Goal: Task Accomplishment & Management: Use online tool/utility

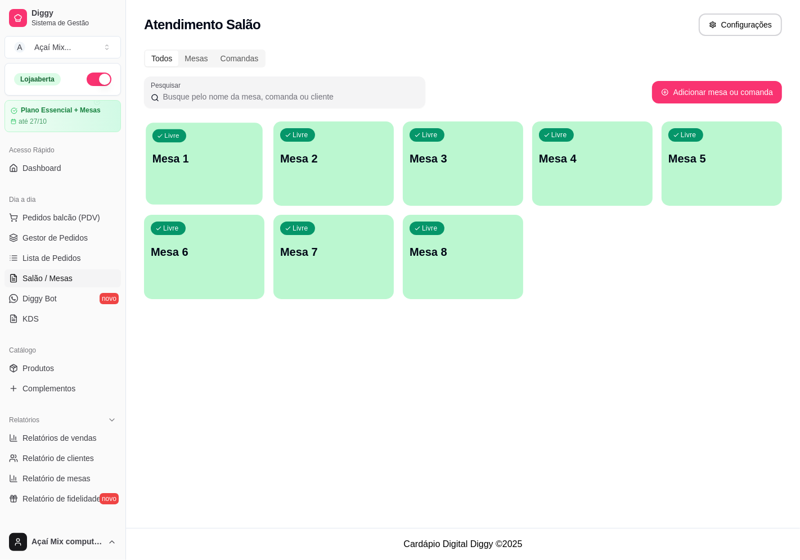
click at [218, 167] on div "Livre Mesa 1" at bounding box center [204, 157] width 117 height 69
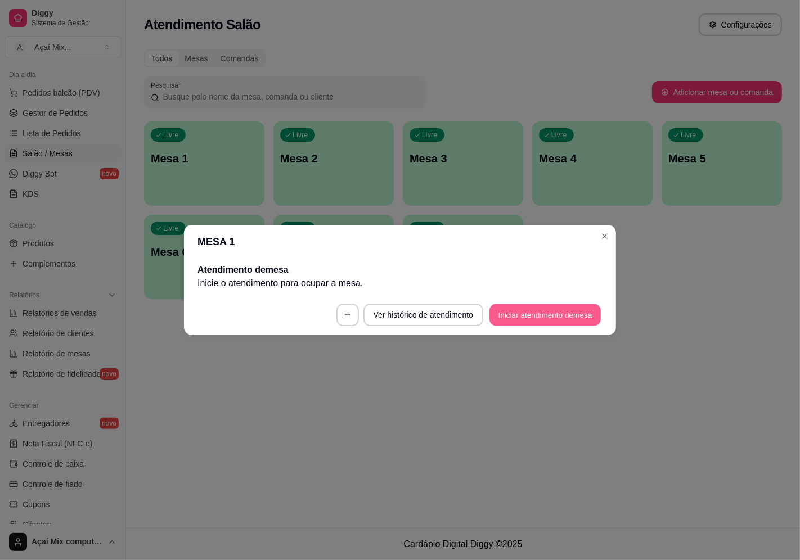
click at [542, 318] on button "Iniciar atendimento de mesa" at bounding box center [544, 315] width 111 height 22
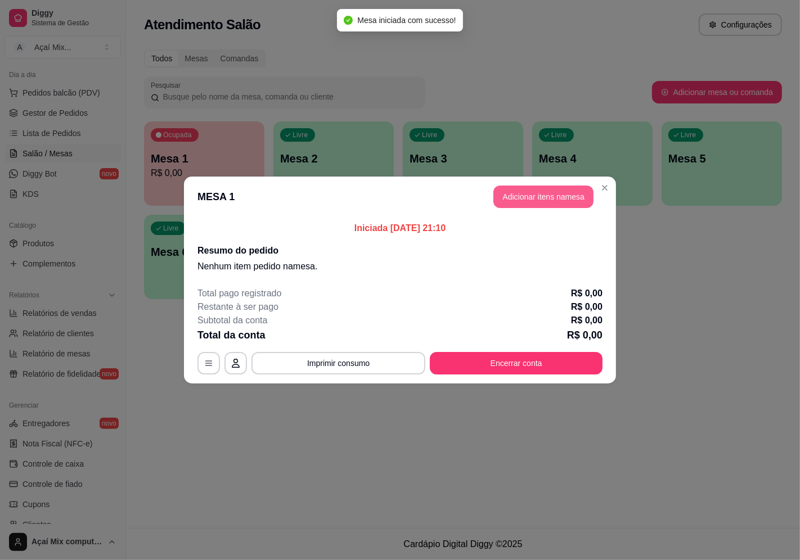
click at [540, 205] on button "Adicionar itens na mesa" at bounding box center [543, 197] width 100 height 23
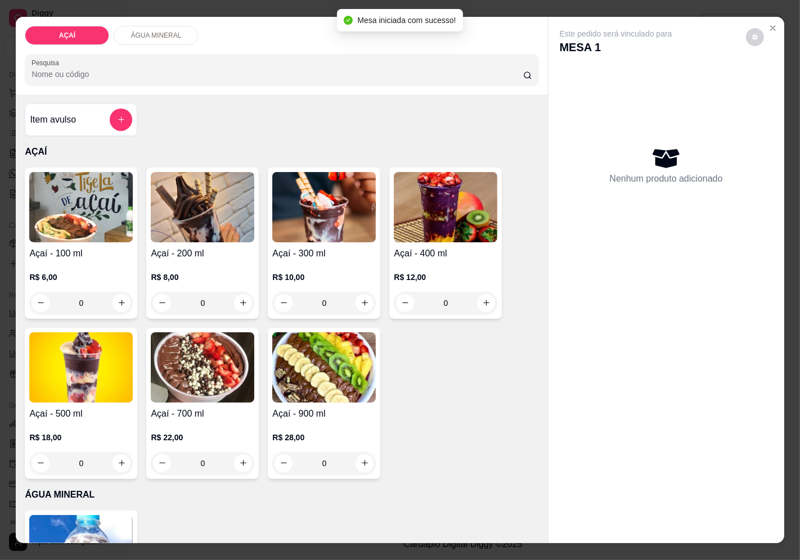
click at [291, 261] on div "R$ 10,00 0" at bounding box center [324, 287] width 104 height 54
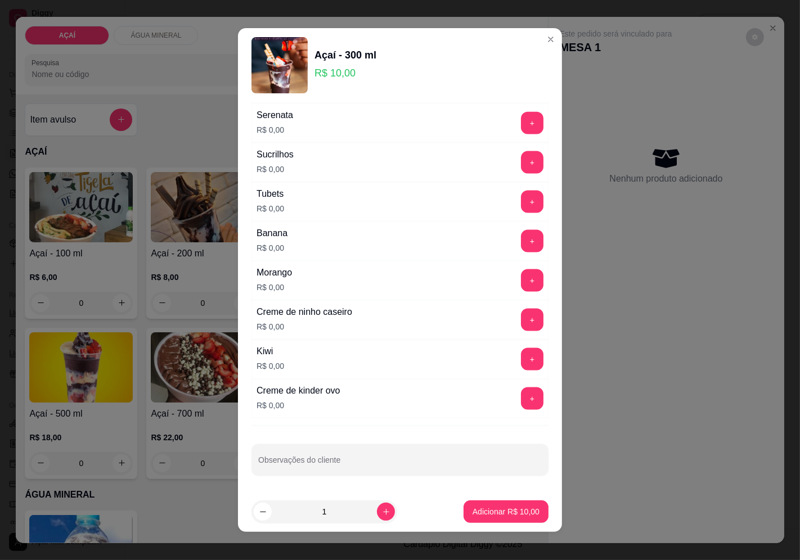
scroll to position [8, 0]
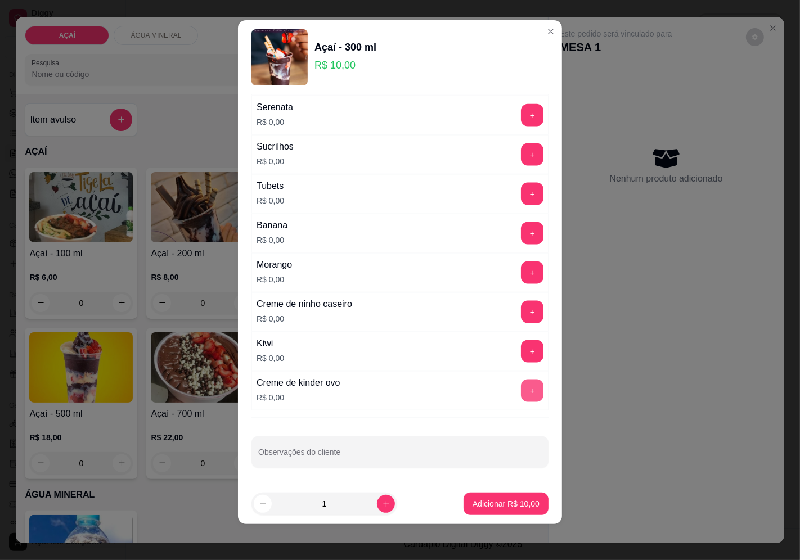
click at [521, 386] on button "+" at bounding box center [532, 391] width 23 height 23
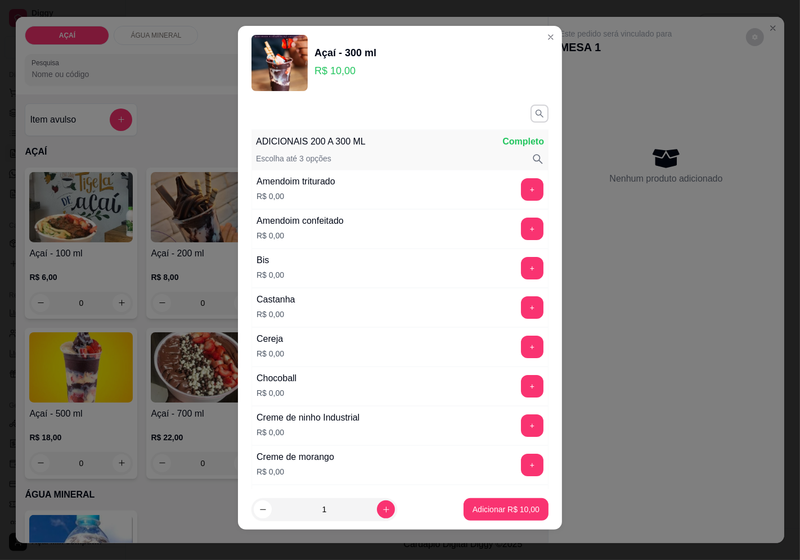
scroll to position [0, 0]
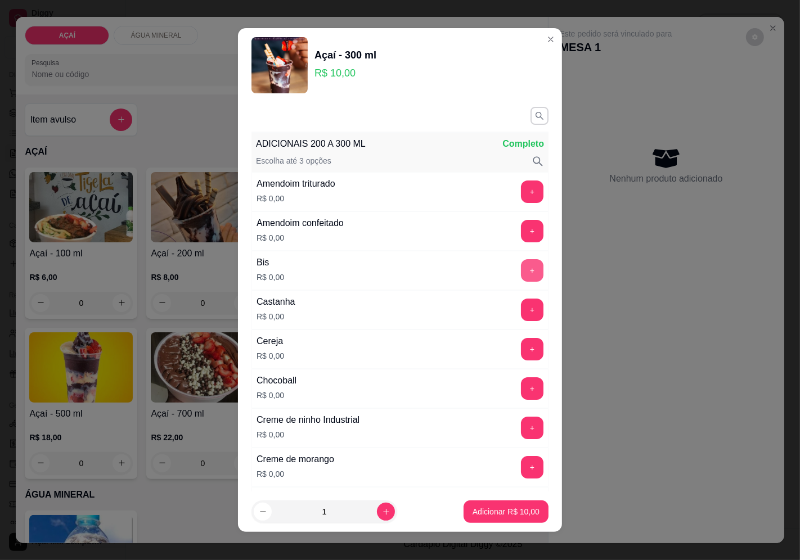
click at [521, 267] on button "+" at bounding box center [532, 270] width 23 height 23
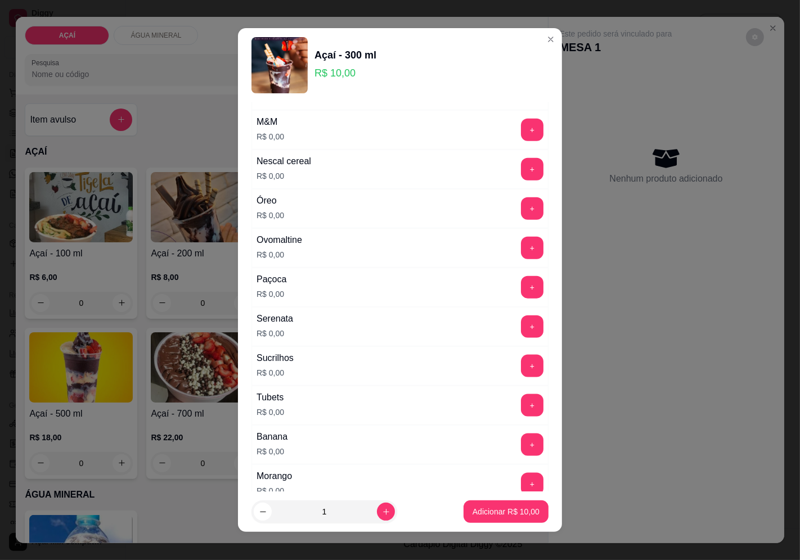
scroll to position [1188, 0]
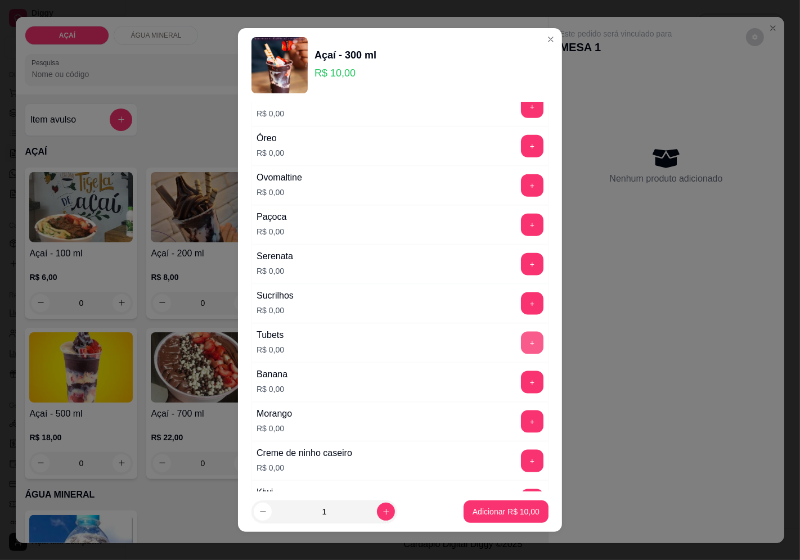
click at [521, 345] on button "+" at bounding box center [532, 343] width 23 height 23
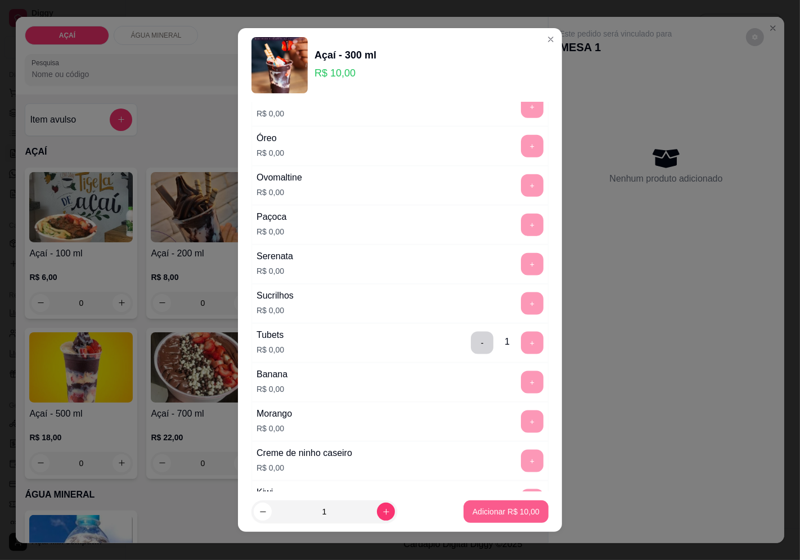
click at [499, 511] on p "Adicionar R$ 10,00" at bounding box center [506, 511] width 67 height 11
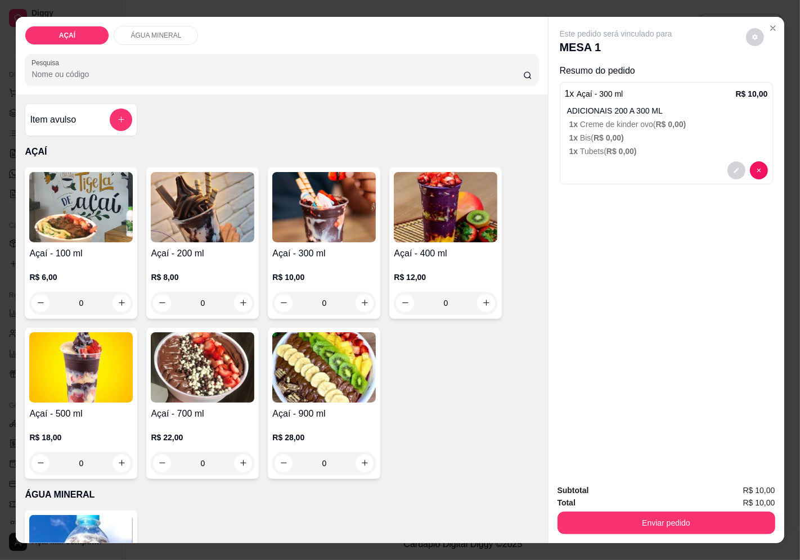
click at [444, 272] on p "R$ 12,00" at bounding box center [446, 277] width 104 height 11
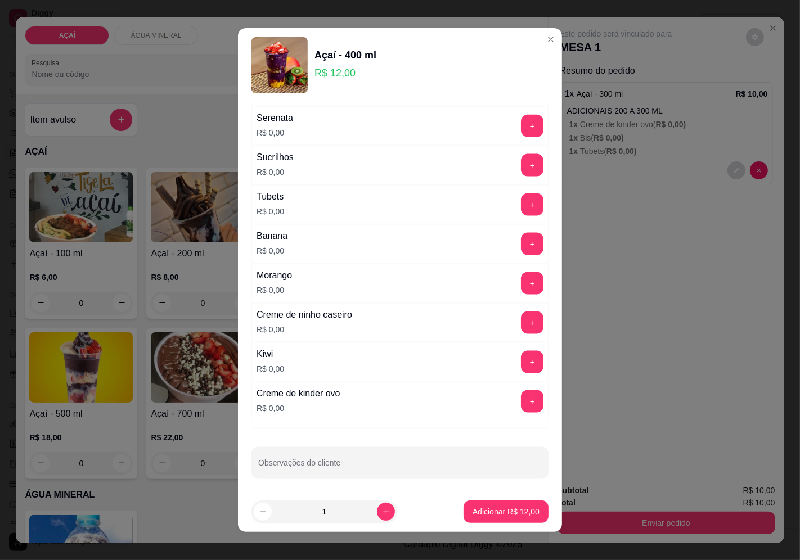
scroll to position [1332, 0]
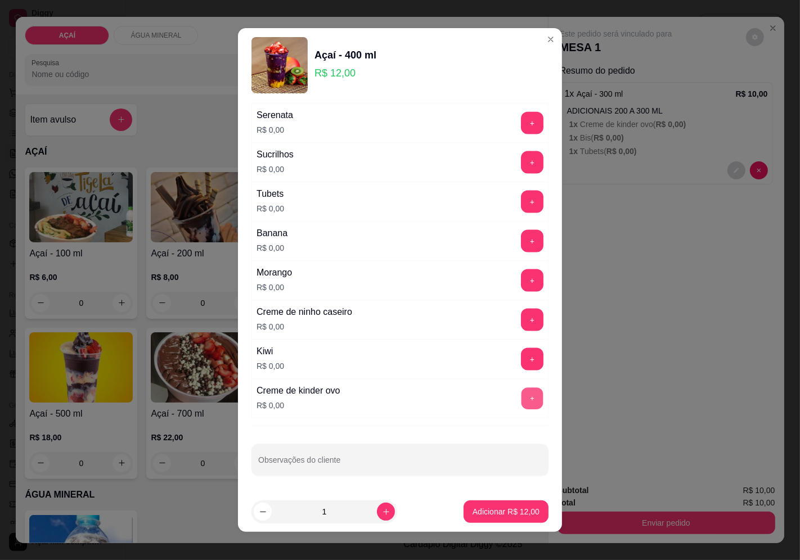
click at [522, 404] on button "+" at bounding box center [533, 399] width 22 height 22
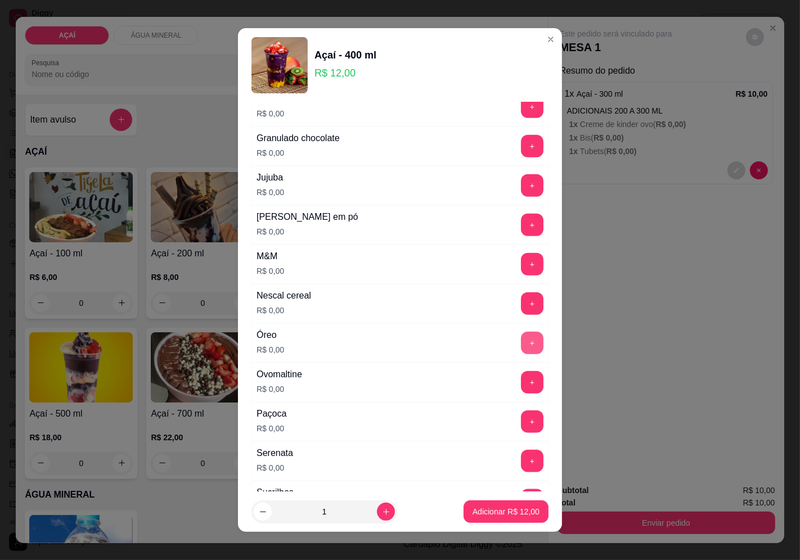
scroll to position [895, 0]
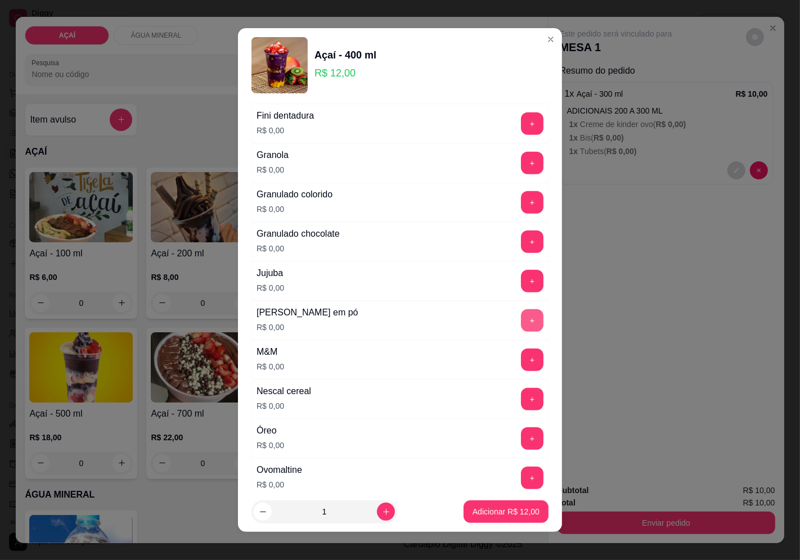
click at [521, 331] on button "+" at bounding box center [532, 320] width 23 height 23
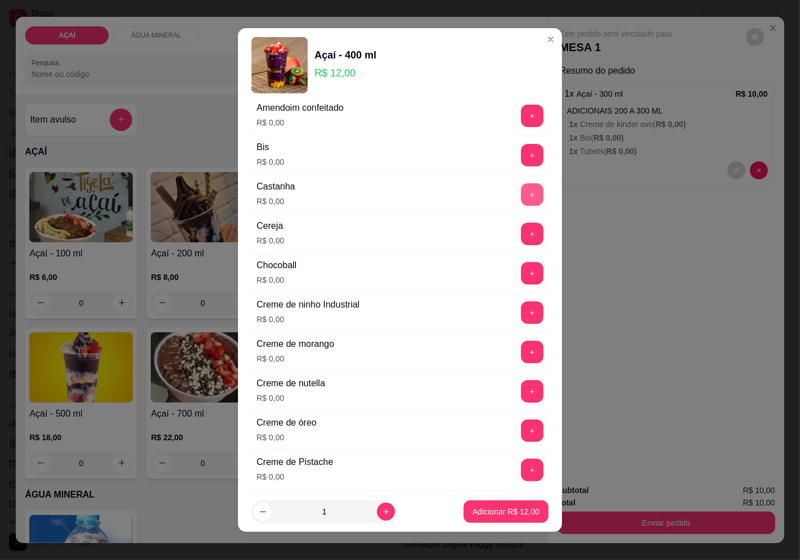
scroll to position [125, 0]
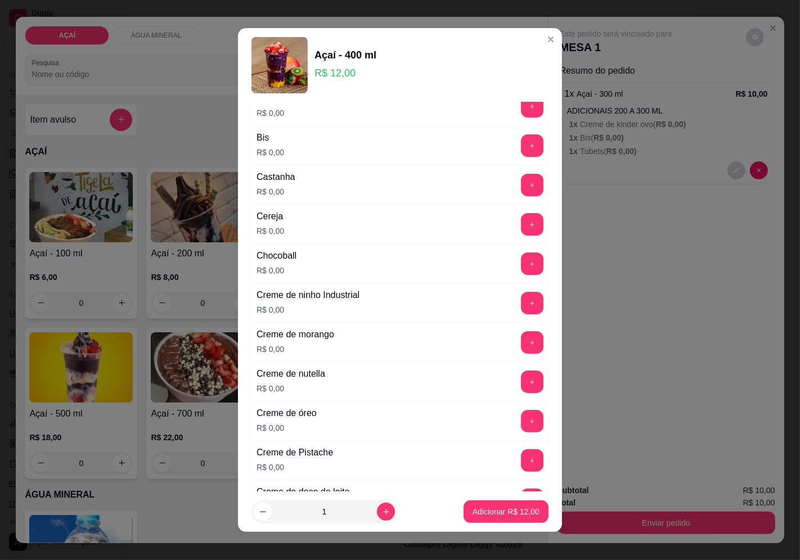
click at [505, 317] on div "Creme de ninho Industrial R$ 0,00 +" at bounding box center [399, 303] width 297 height 39
click at [522, 314] on button "+" at bounding box center [533, 303] width 22 height 22
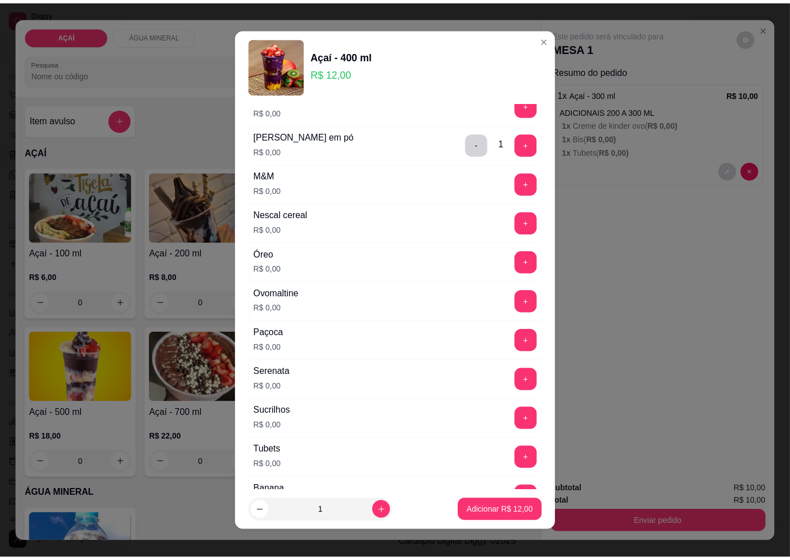
scroll to position [1020, 0]
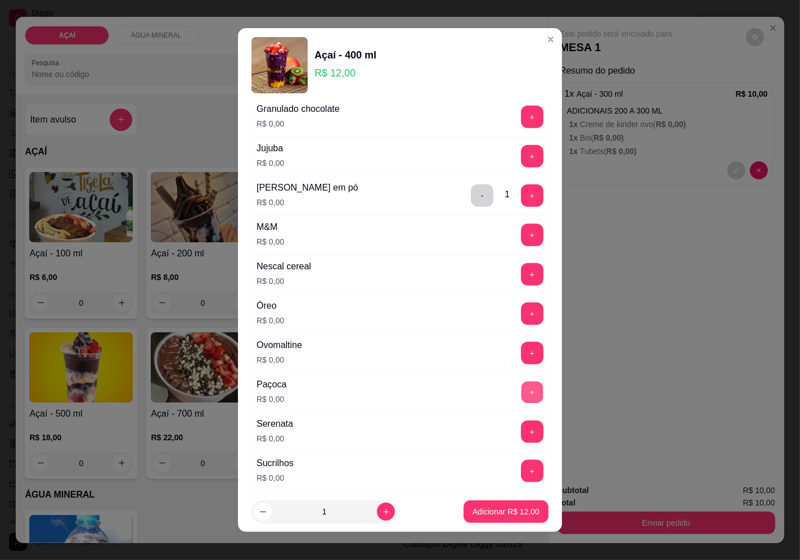
click at [522, 386] on button "+" at bounding box center [533, 392] width 22 height 22
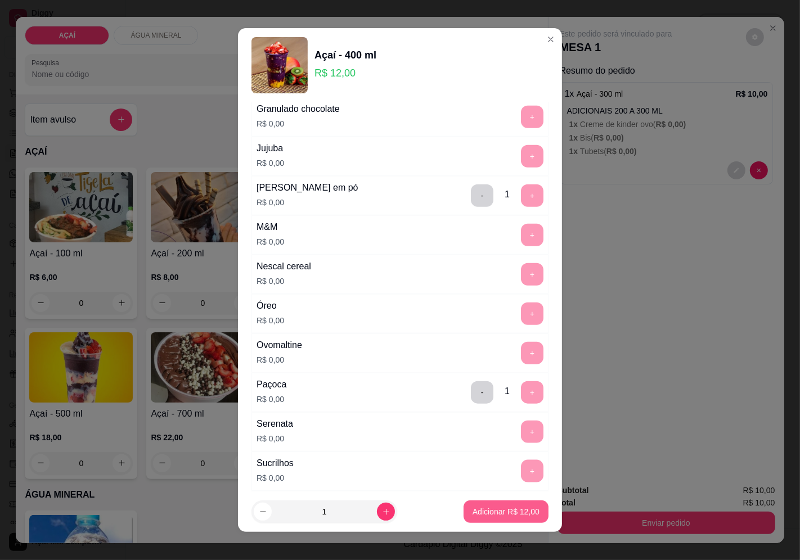
click at [510, 522] on button "Adicionar R$ 12,00" at bounding box center [506, 512] width 85 height 23
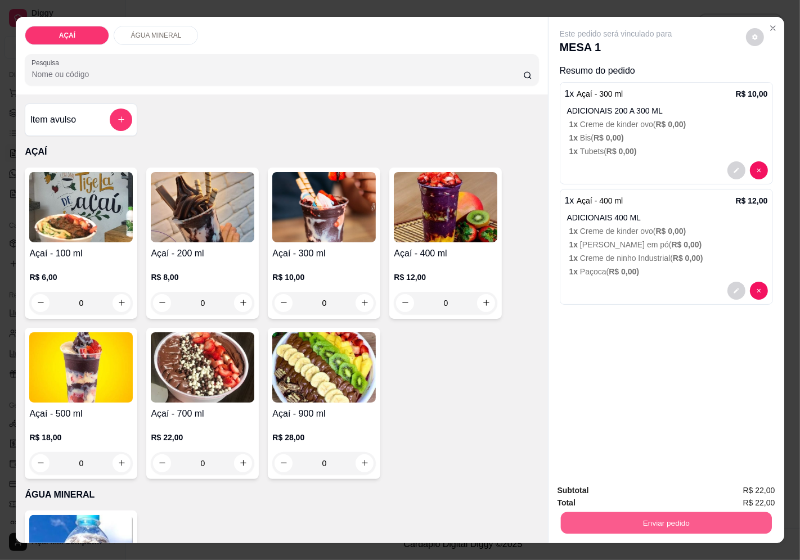
click at [591, 513] on button "Enviar pedido" at bounding box center [665, 524] width 211 height 22
click at [737, 482] on button "Enviar pedido" at bounding box center [745, 490] width 62 height 21
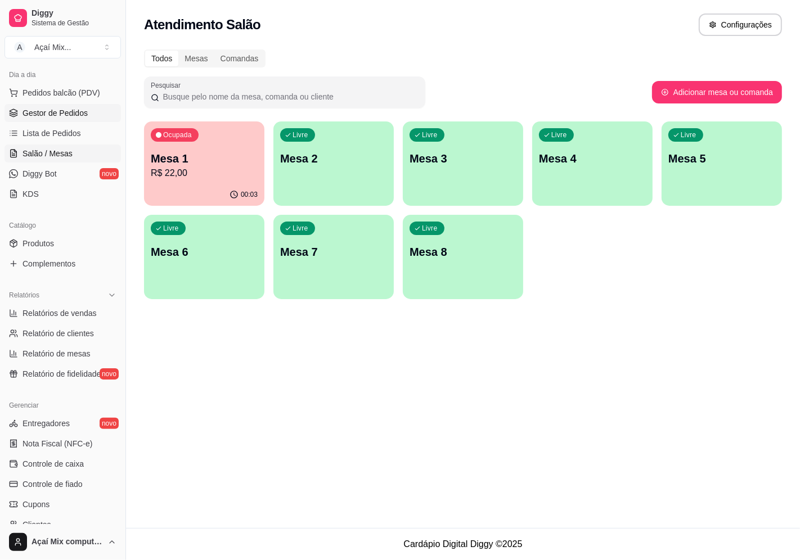
click at [79, 118] on span "Gestor de Pedidos" at bounding box center [55, 112] width 65 height 11
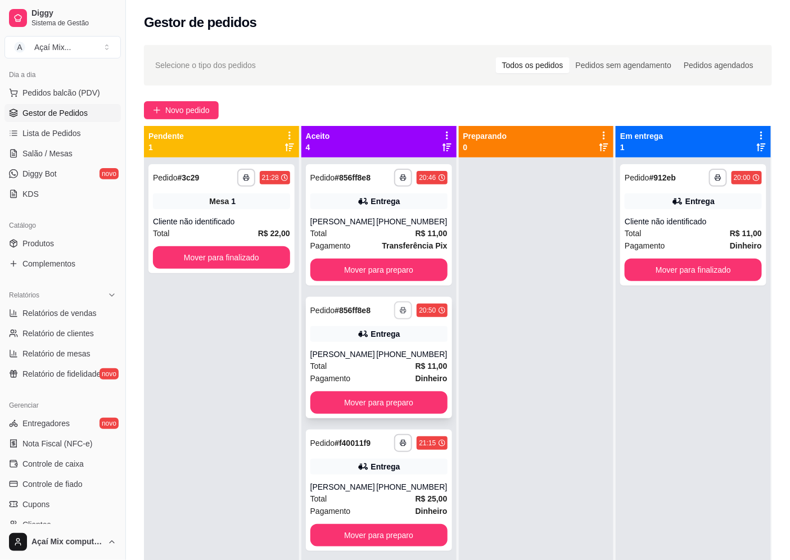
scroll to position [3, 0]
click at [368, 267] on button "Mover para preparo" at bounding box center [378, 270] width 133 height 22
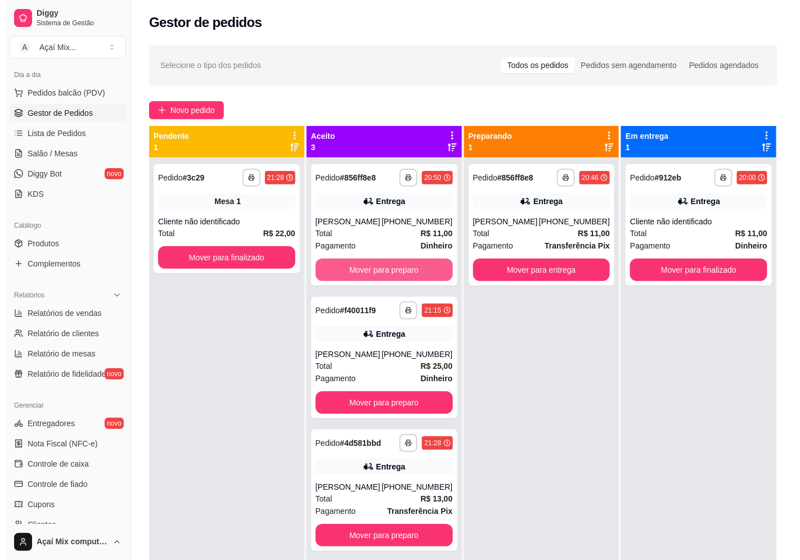
scroll to position [0, 0]
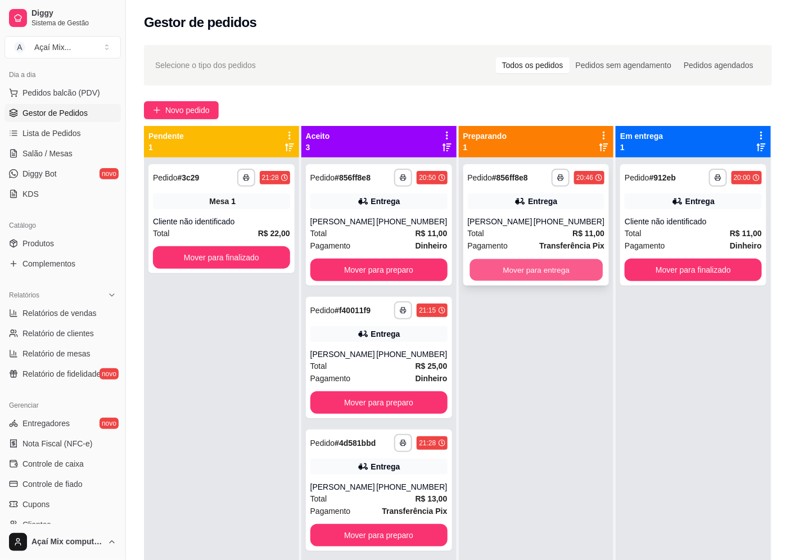
click at [553, 281] on button "Mover para entrega" at bounding box center [536, 270] width 133 height 22
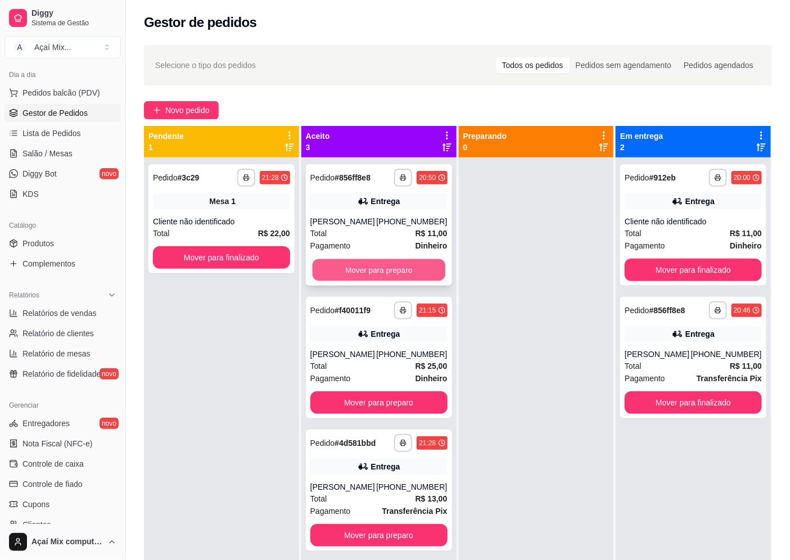
click at [424, 280] on button "Mover para preparo" at bounding box center [378, 270] width 133 height 22
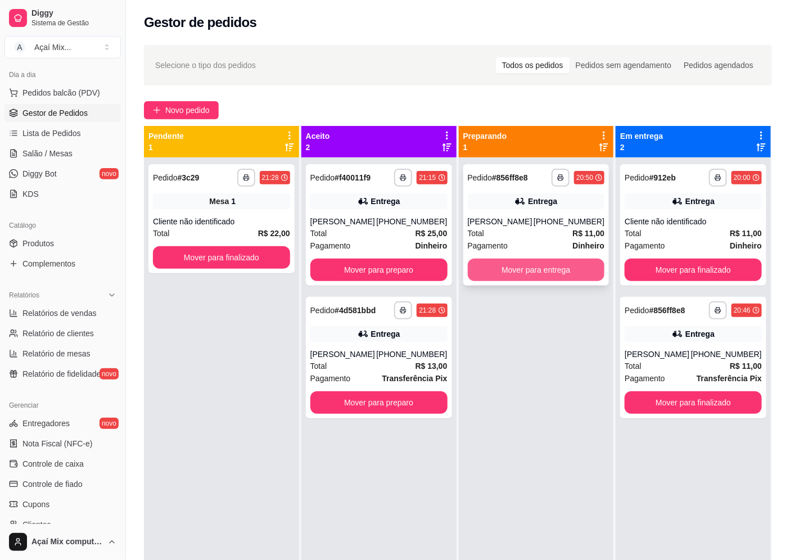
click at [480, 271] on button "Mover para entrega" at bounding box center [536, 270] width 137 height 23
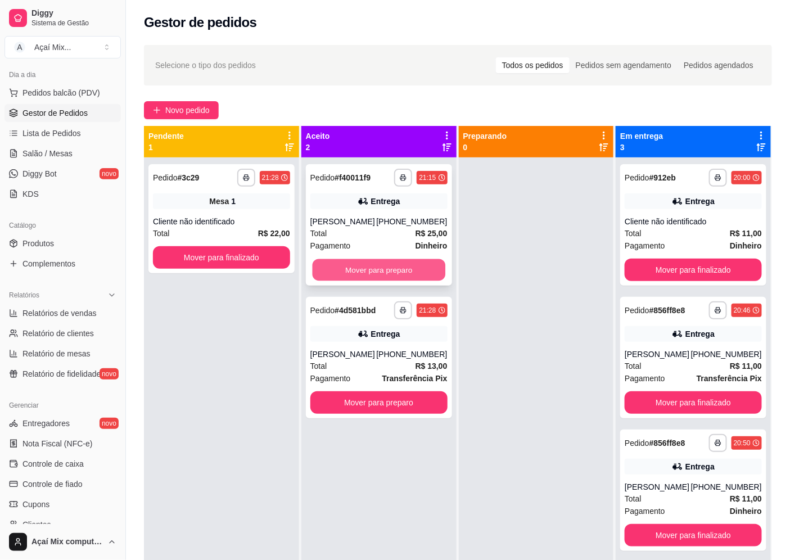
click at [417, 264] on button "Mover para preparo" at bounding box center [378, 270] width 133 height 22
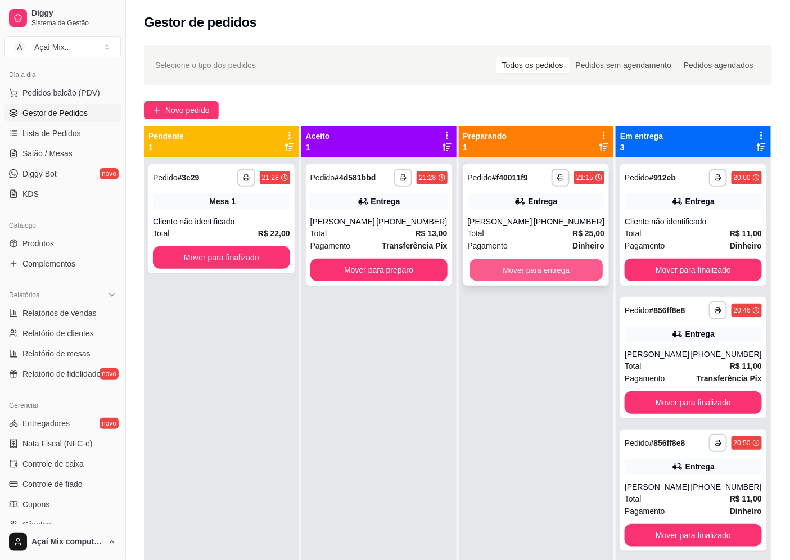
click at [525, 267] on button "Mover para entrega" at bounding box center [536, 270] width 133 height 22
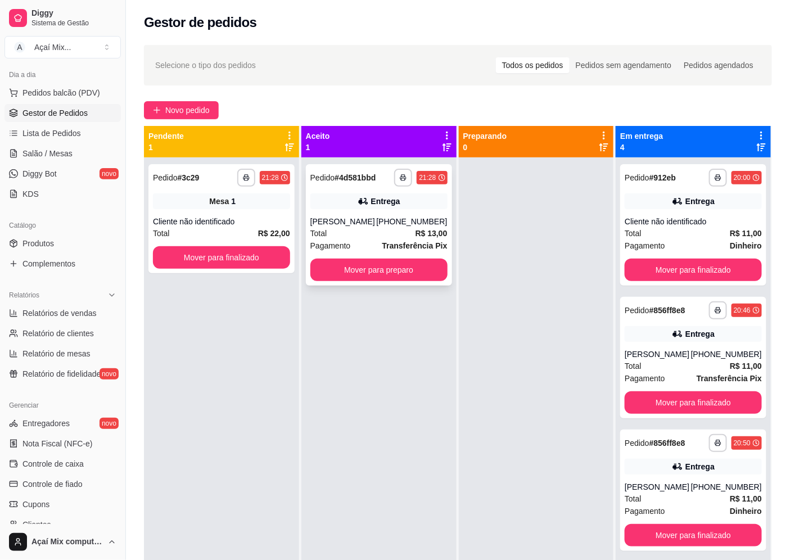
click at [400, 237] on div "Total R$ 13,00" at bounding box center [379, 233] width 137 height 12
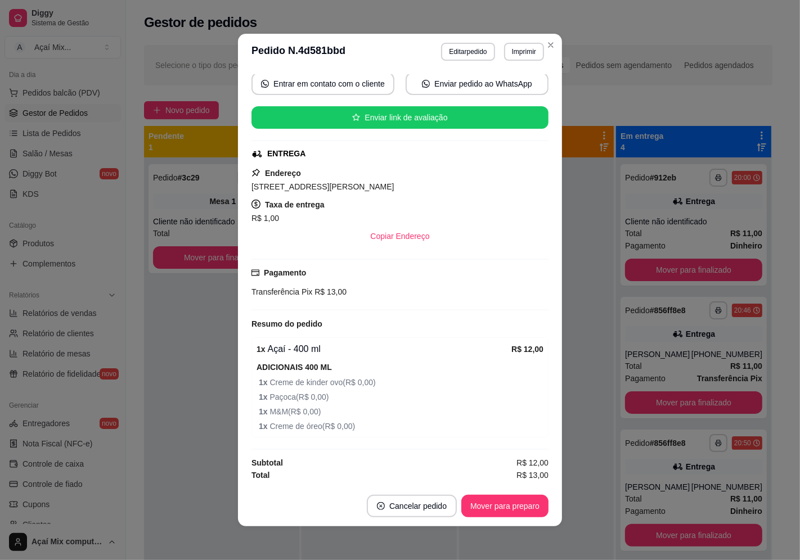
scroll to position [2, 0]
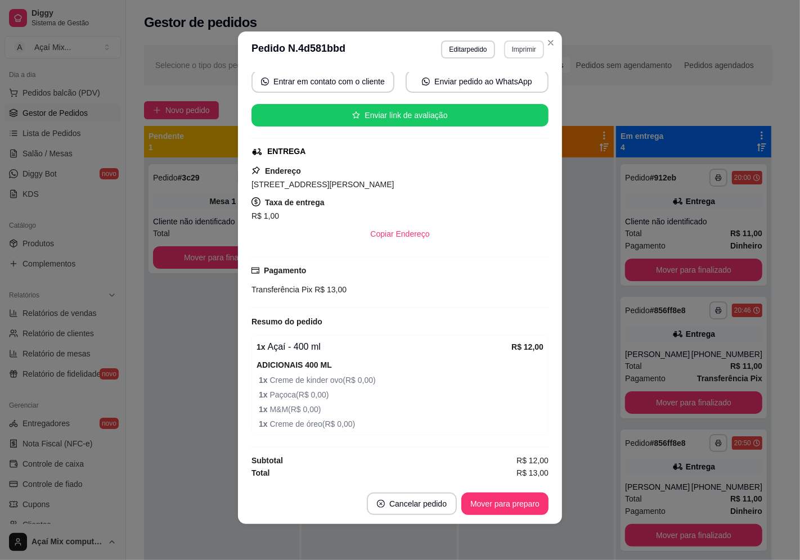
click at [504, 44] on button "Imprimir" at bounding box center [524, 50] width 40 height 18
click at [479, 91] on button "Impressora" at bounding box center [499, 88] width 79 height 17
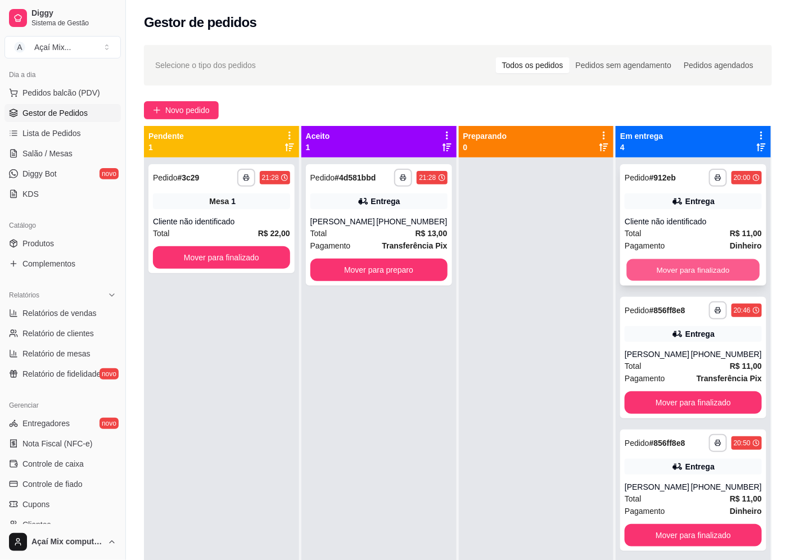
click at [669, 264] on button "Mover para finalizado" at bounding box center [693, 270] width 133 height 22
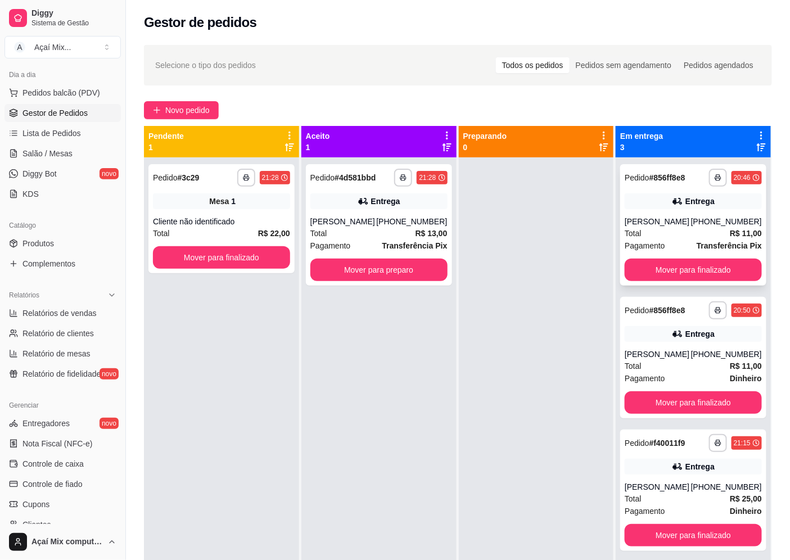
click at [656, 240] on div "Total R$ 11,00" at bounding box center [693, 233] width 137 height 12
click at [701, 277] on button "Mover para finalizado" at bounding box center [693, 270] width 137 height 23
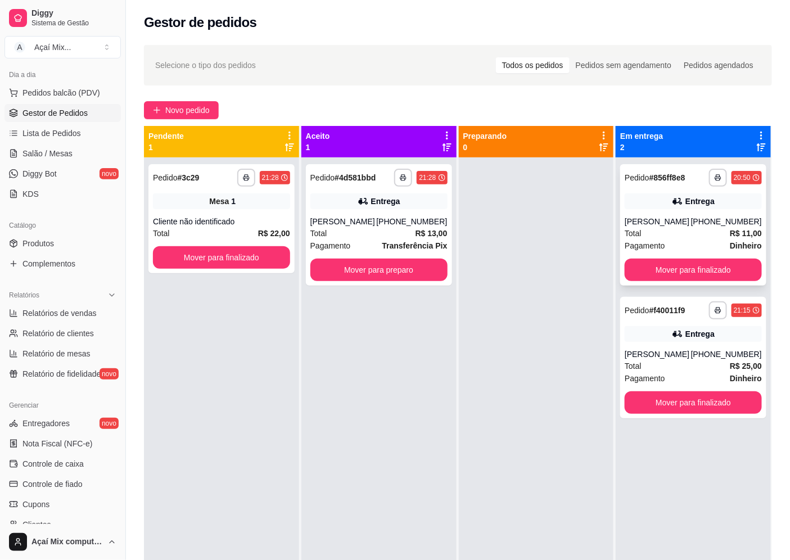
click at [690, 227] on div "[PERSON_NAME]" at bounding box center [658, 221] width 66 height 11
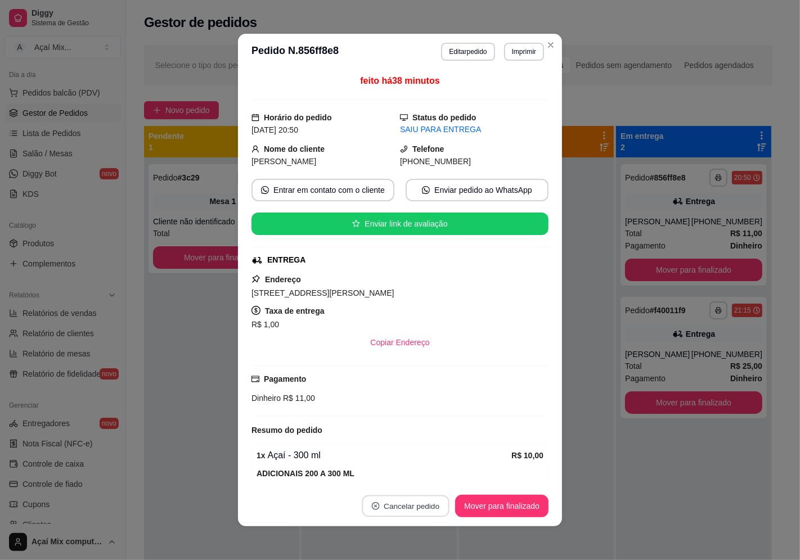
click at [412, 506] on button "Cancelar pedido" at bounding box center [405, 507] width 87 height 22
click at [422, 471] on button "Sim" at bounding box center [433, 479] width 44 height 22
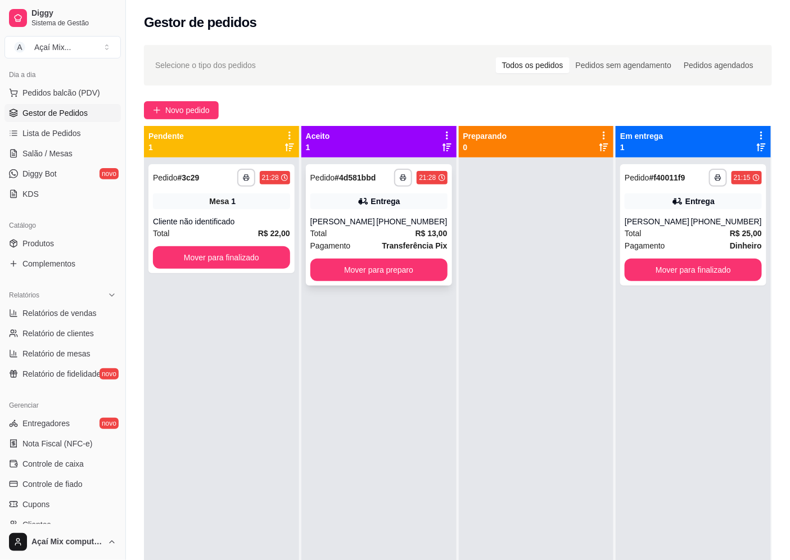
click at [397, 229] on div "Total R$ 13,00" at bounding box center [379, 233] width 137 height 12
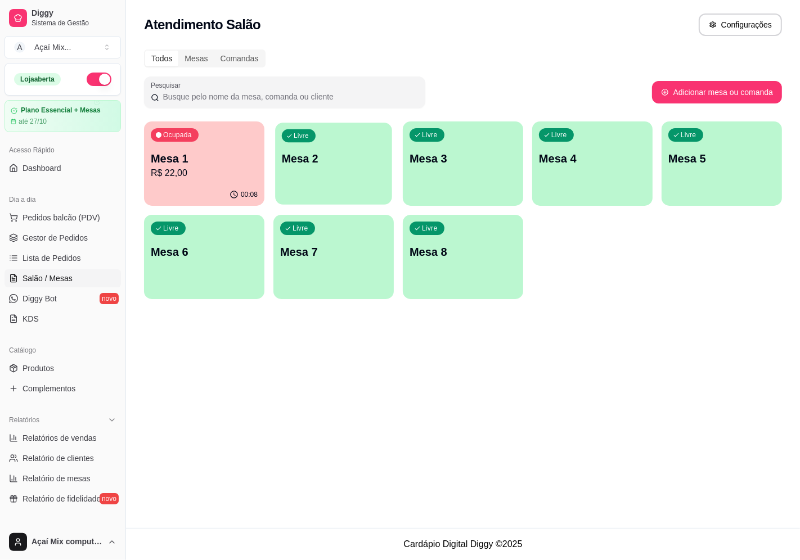
click at [290, 197] on div "button" at bounding box center [333, 197] width 117 height 13
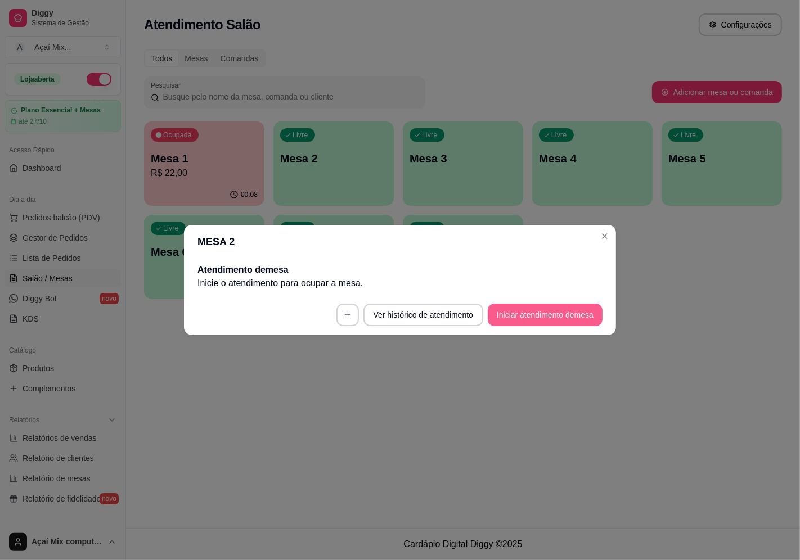
click at [509, 311] on button "Iniciar atendimento de mesa" at bounding box center [545, 315] width 115 height 23
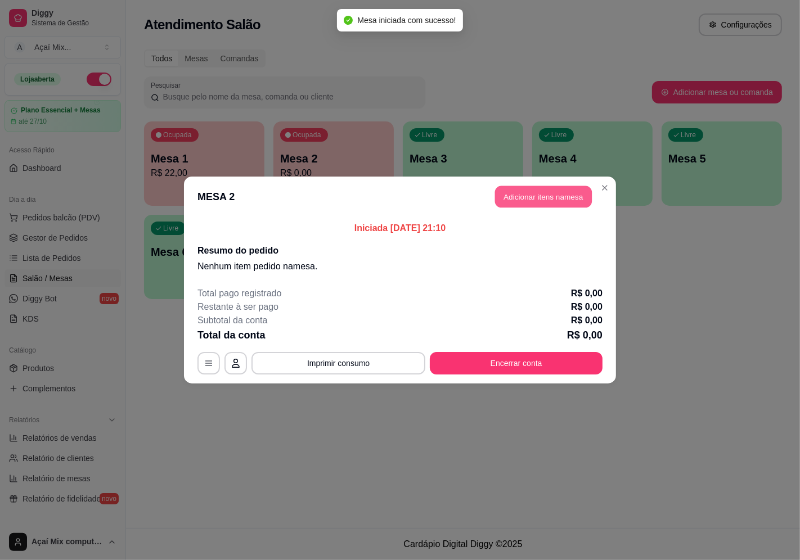
click at [549, 192] on button "Adicionar itens na mesa" at bounding box center [543, 197] width 97 height 22
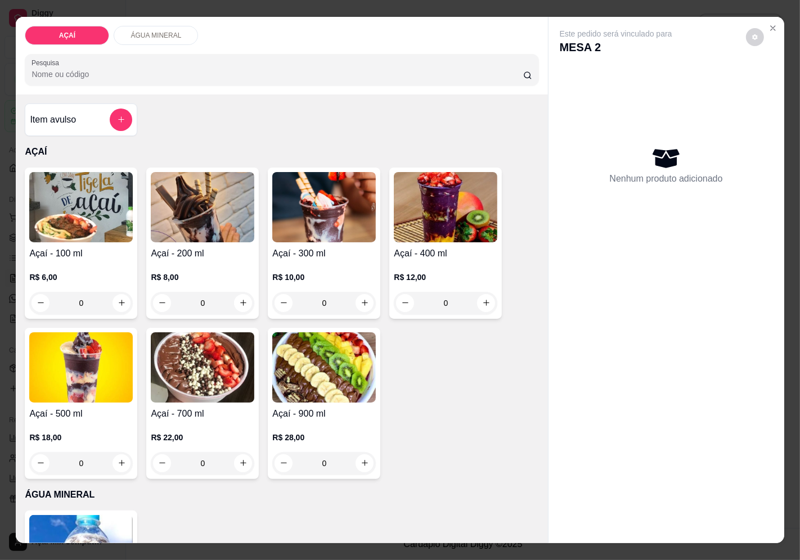
click at [419, 254] on h4 "Açaí - 400 ml" at bounding box center [446, 254] width 104 height 14
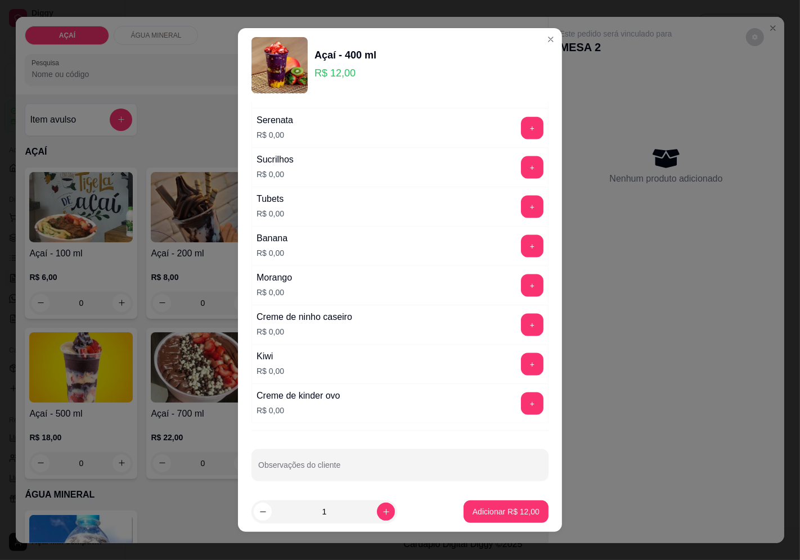
scroll to position [1332, 0]
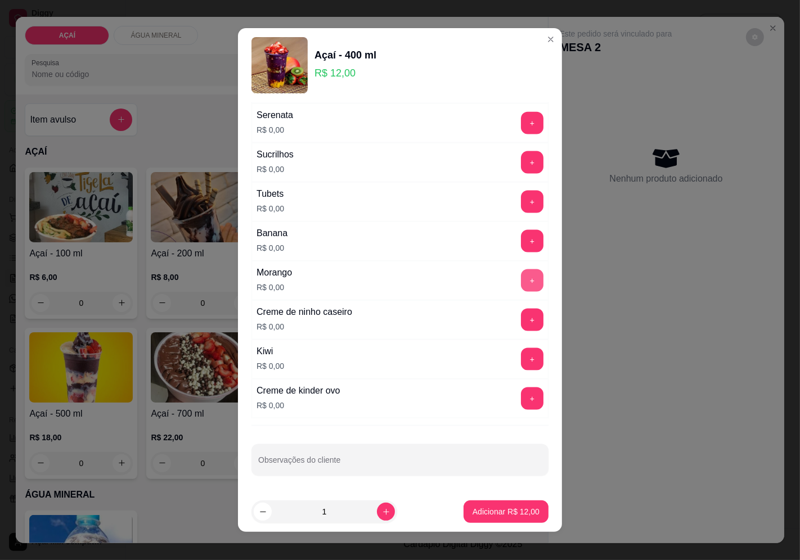
click at [521, 285] on button "+" at bounding box center [532, 280] width 23 height 23
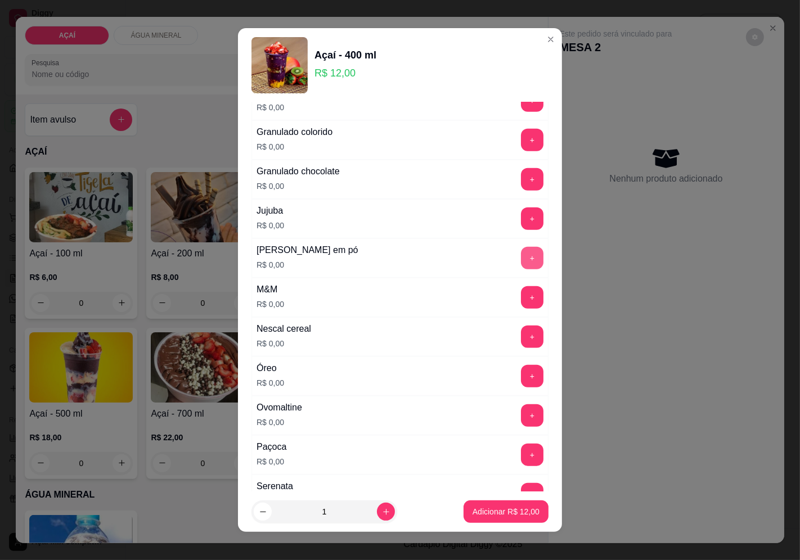
click at [521, 253] on button "+" at bounding box center [532, 258] width 23 height 23
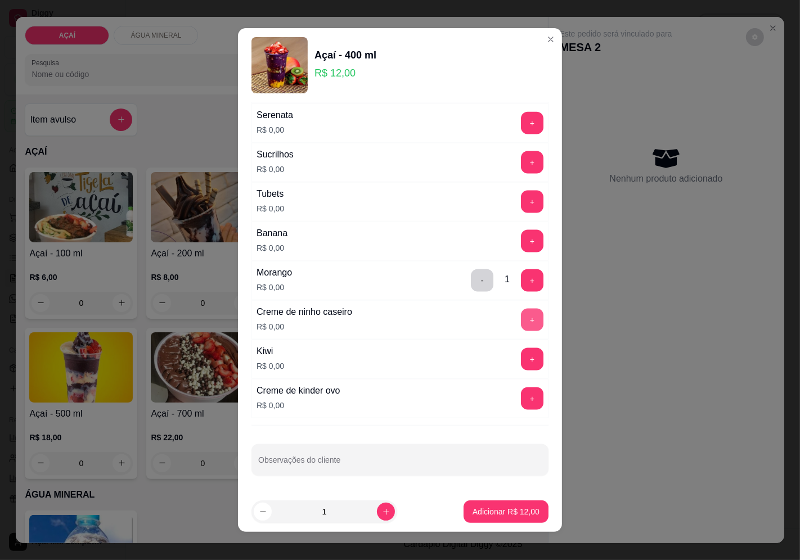
click at [521, 317] on button "+" at bounding box center [532, 320] width 23 height 23
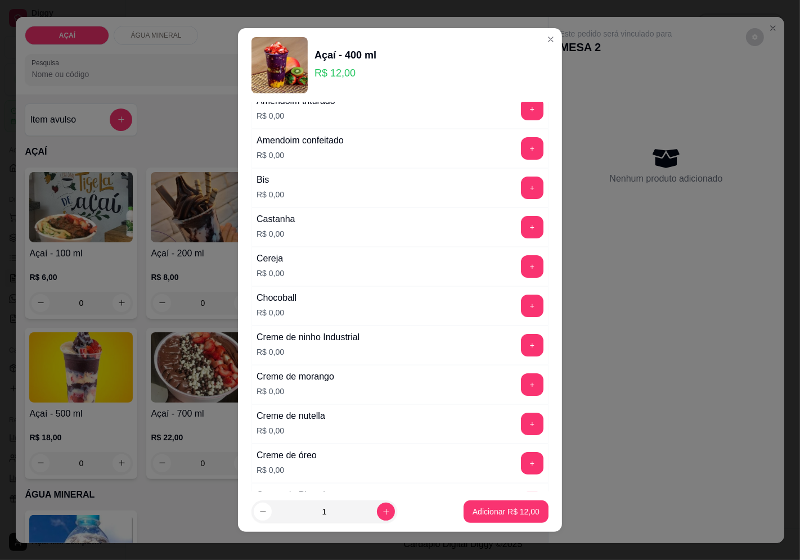
scroll to position [125, 0]
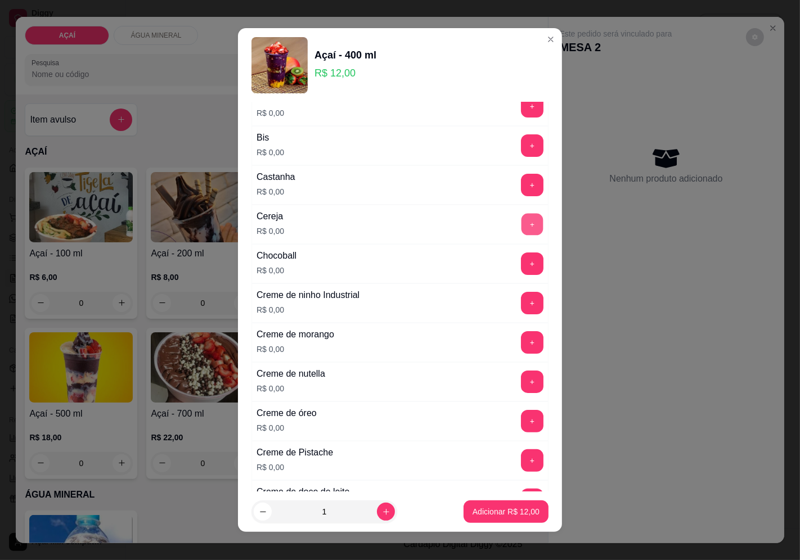
click at [522, 215] on button "+" at bounding box center [533, 224] width 22 height 22
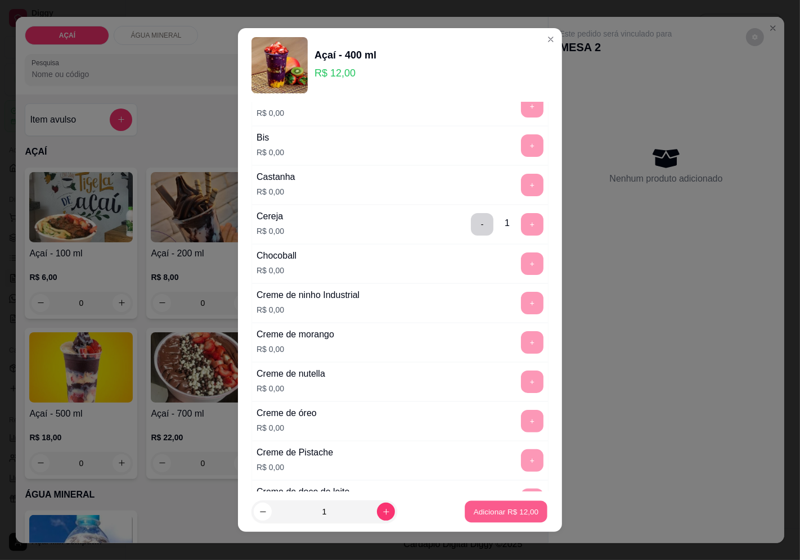
click at [523, 513] on p "Adicionar R$ 12,00" at bounding box center [506, 512] width 65 height 11
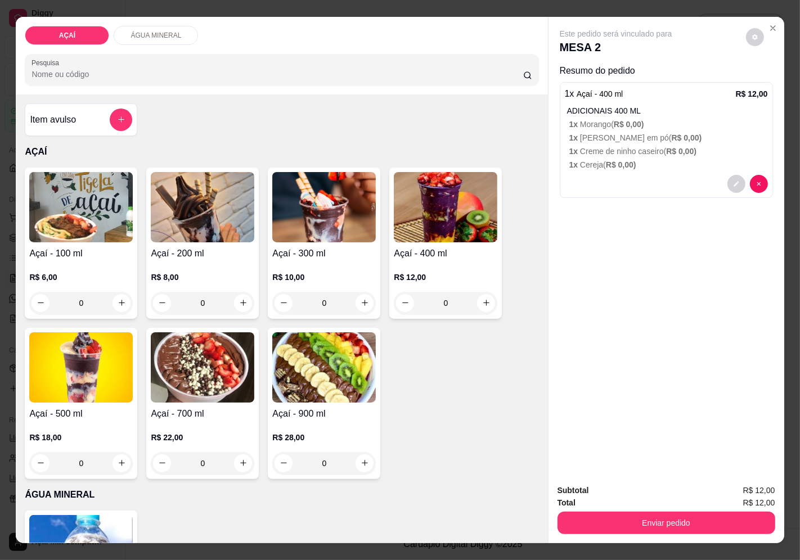
click at [727, 509] on div "Enviar pedido" at bounding box center [667, 521] width 218 height 25
click at [730, 512] on button "Enviar pedido" at bounding box center [667, 523] width 218 height 23
click at [740, 486] on button "Enviar pedido" at bounding box center [745, 491] width 62 height 21
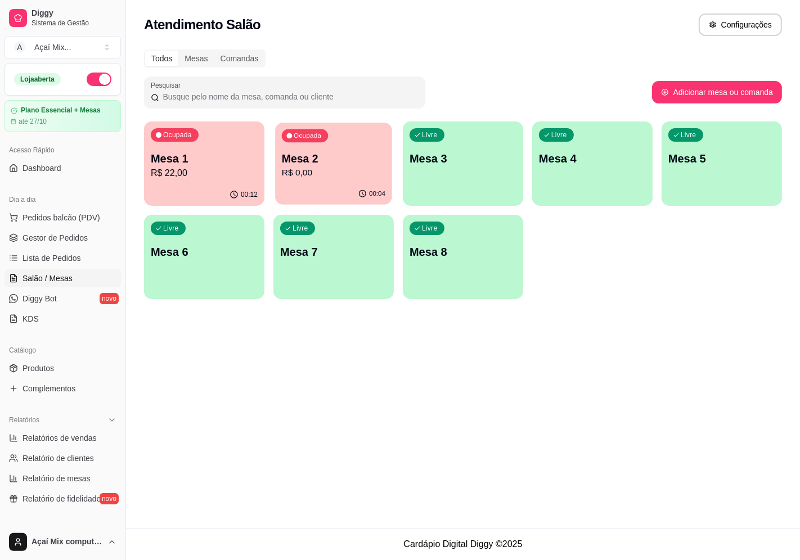
click at [334, 195] on div "00:04" at bounding box center [333, 193] width 117 height 21
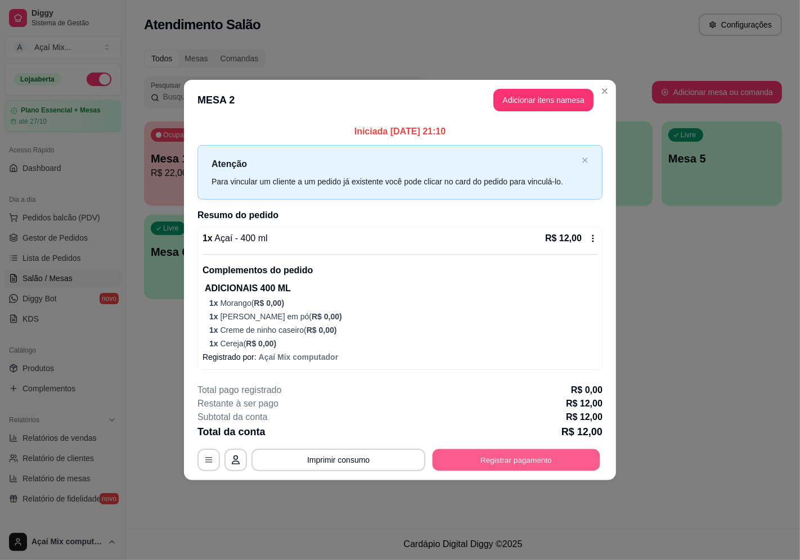
click at [474, 470] on button "Registrar pagamento" at bounding box center [517, 460] width 168 height 22
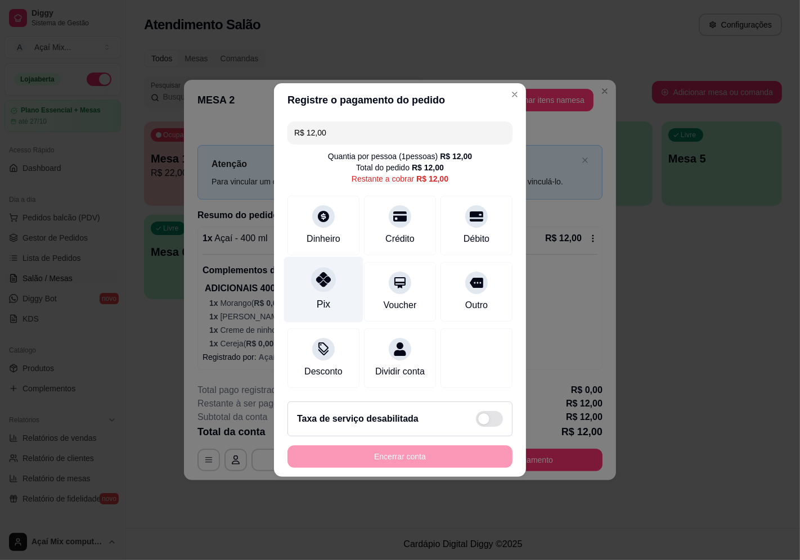
click at [321, 267] on div at bounding box center [323, 279] width 25 height 25
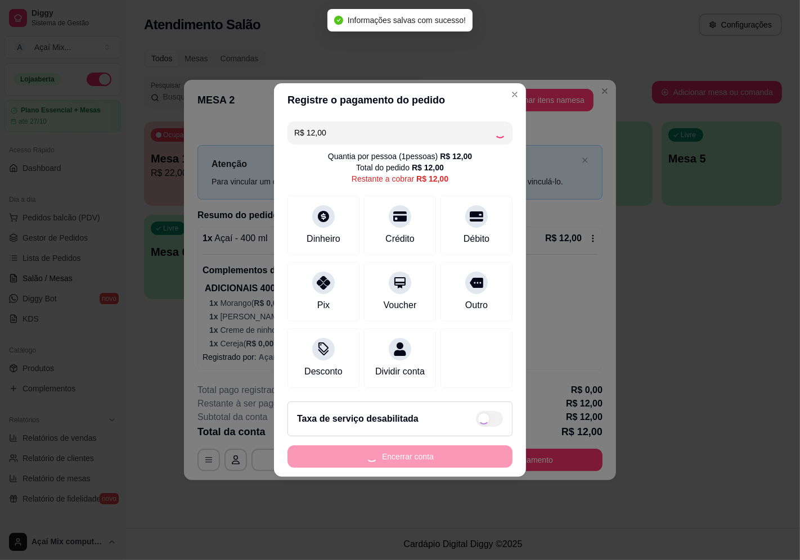
type input "R$ 0,00"
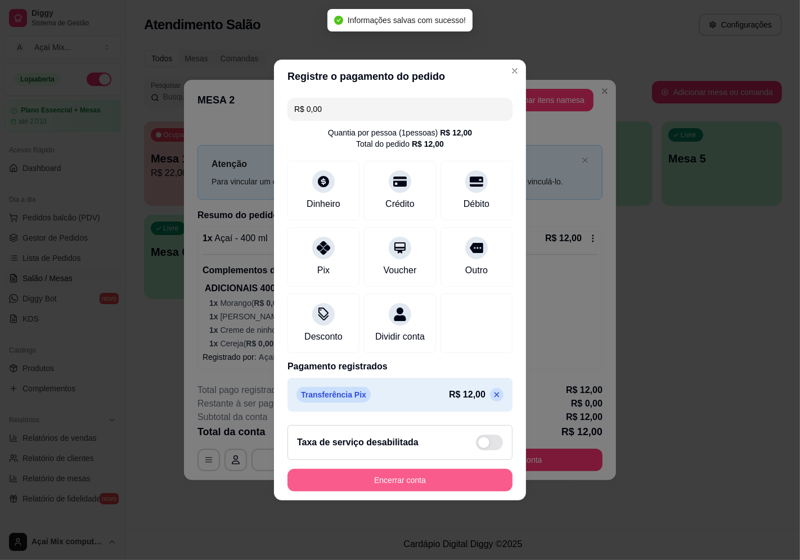
click at [374, 480] on button "Encerrar conta" at bounding box center [399, 480] width 225 height 23
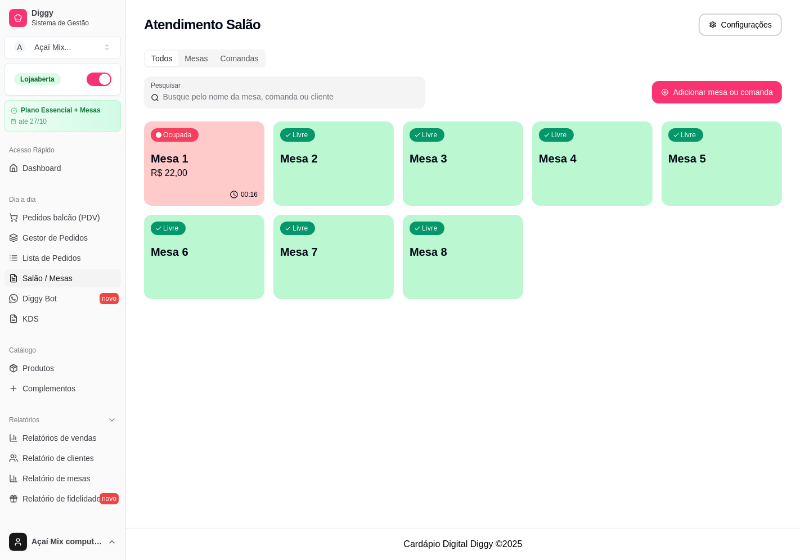
click at [239, 152] on p "Mesa 1" at bounding box center [204, 159] width 107 height 16
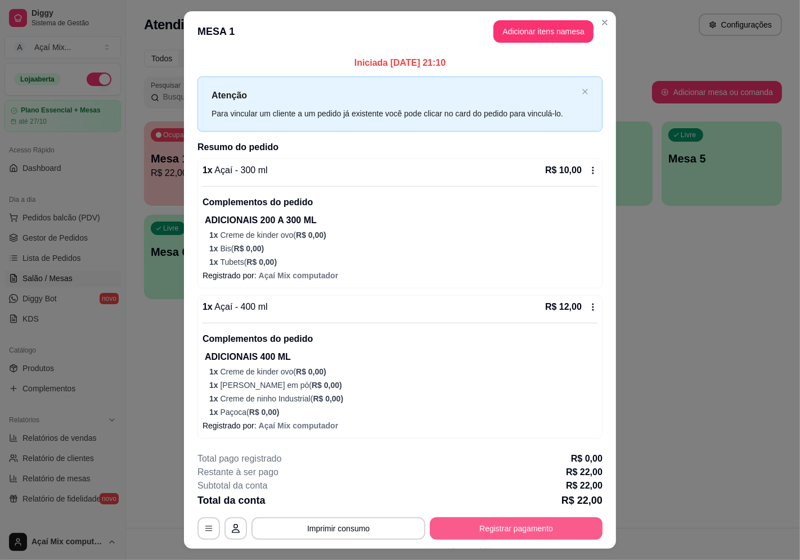
click at [515, 530] on button "Registrar pagamento" at bounding box center [516, 529] width 173 height 23
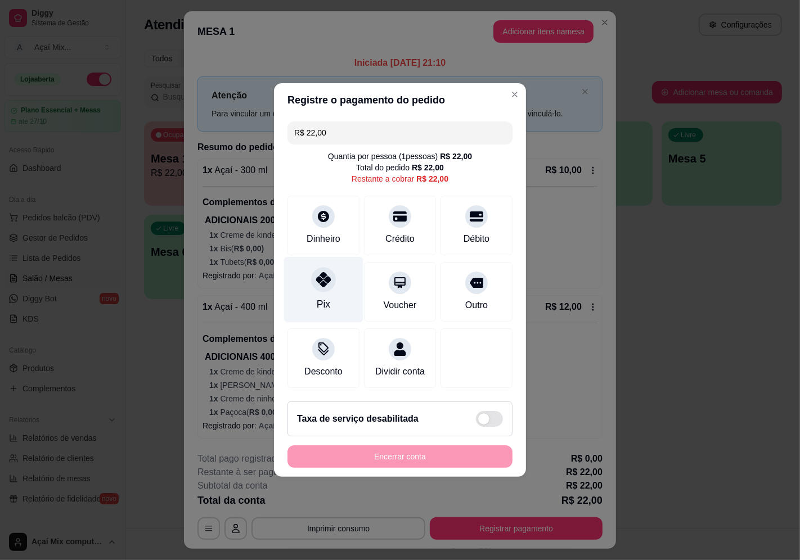
click at [321, 282] on div at bounding box center [323, 279] width 25 height 25
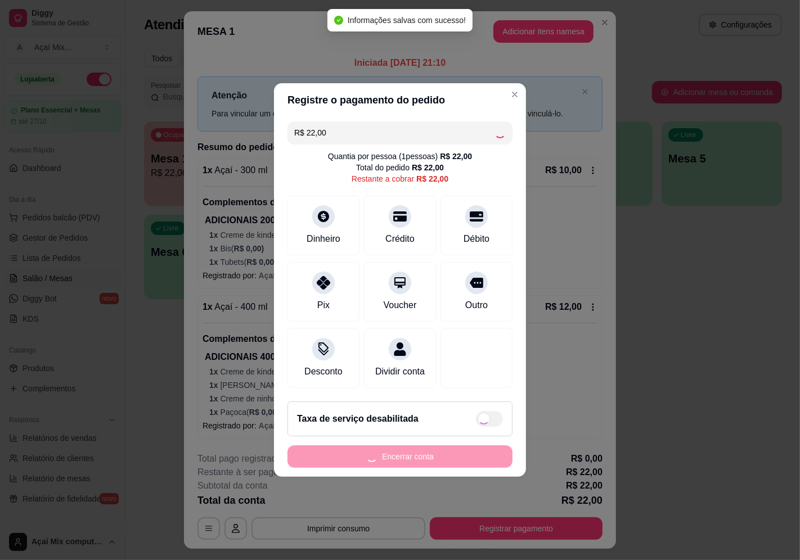
type input "R$ 0,00"
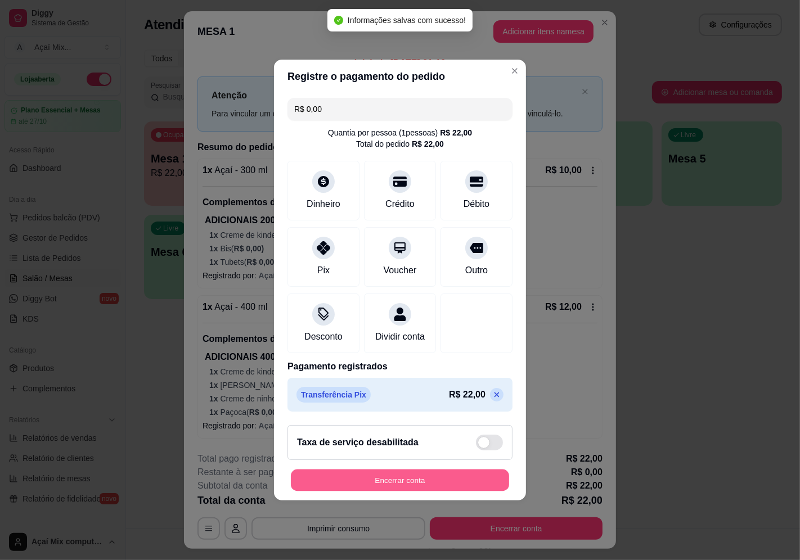
click at [439, 484] on button "Encerrar conta" at bounding box center [400, 481] width 218 height 22
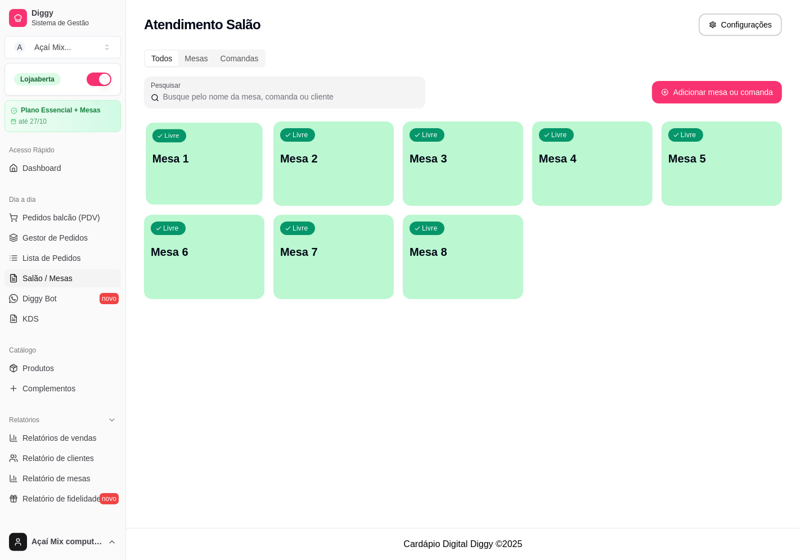
click at [169, 192] on button "Livre Mesa 1" at bounding box center [204, 164] width 117 height 82
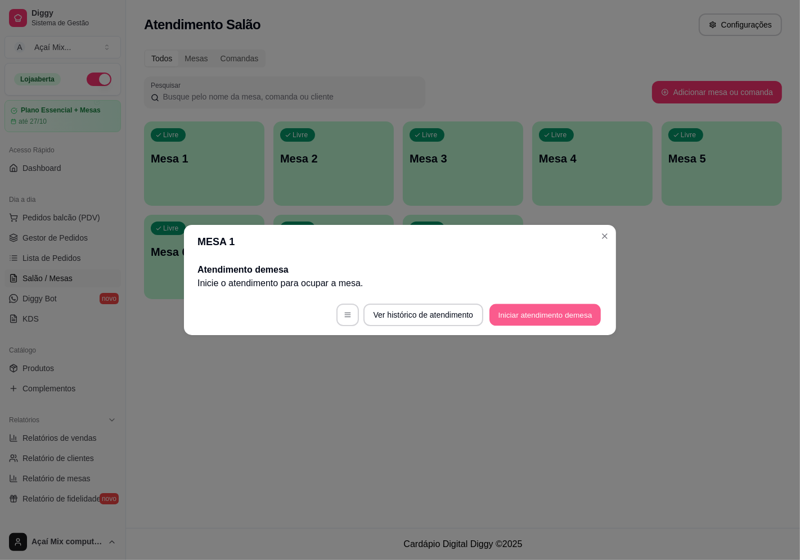
click at [542, 314] on button "Iniciar atendimento de mesa" at bounding box center [544, 315] width 111 height 22
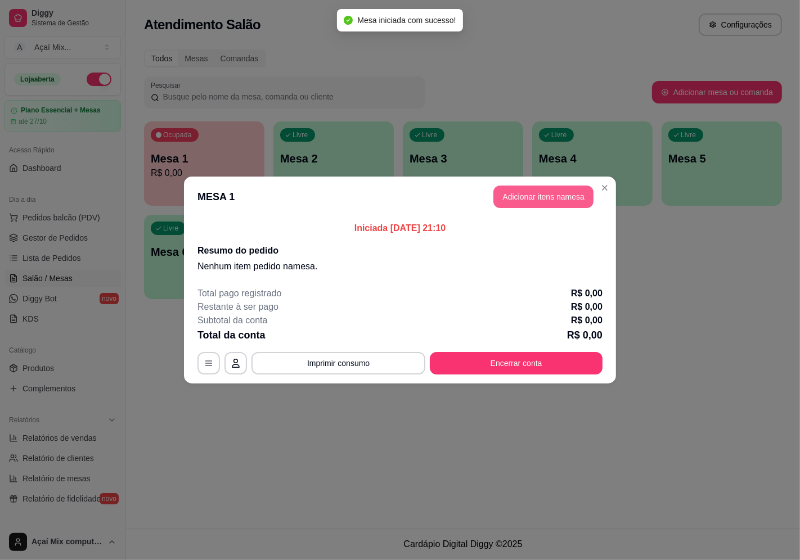
click at [537, 192] on button "Adicionar itens na mesa" at bounding box center [543, 197] width 100 height 23
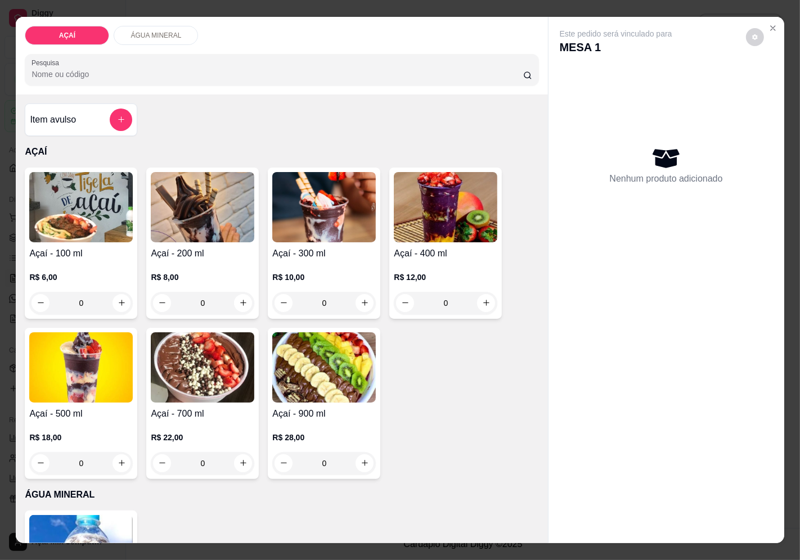
click at [193, 260] on div "R$ 8,00 0" at bounding box center [203, 287] width 104 height 54
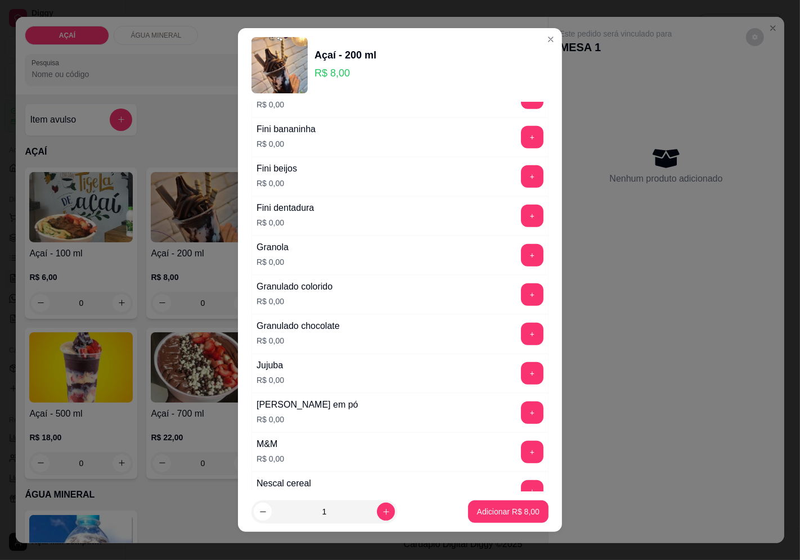
scroll to position [812, 0]
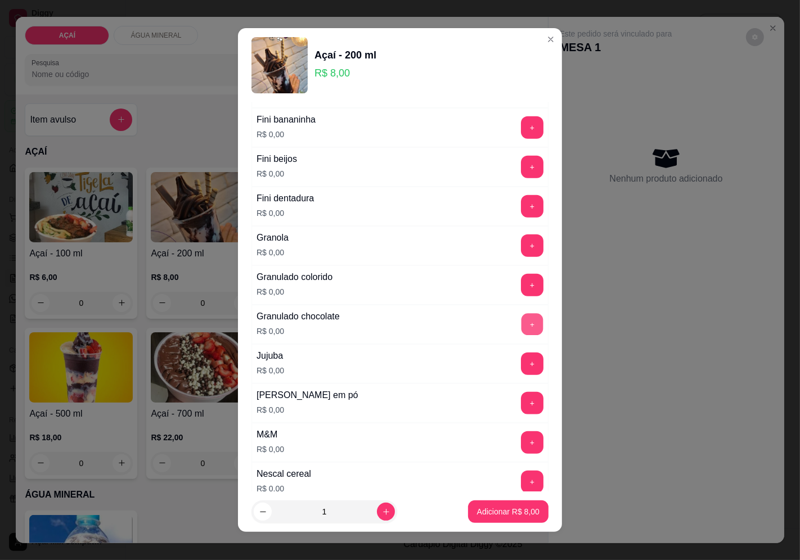
click at [522, 325] on button "+" at bounding box center [533, 324] width 22 height 22
click at [521, 296] on button "+" at bounding box center [532, 285] width 23 height 23
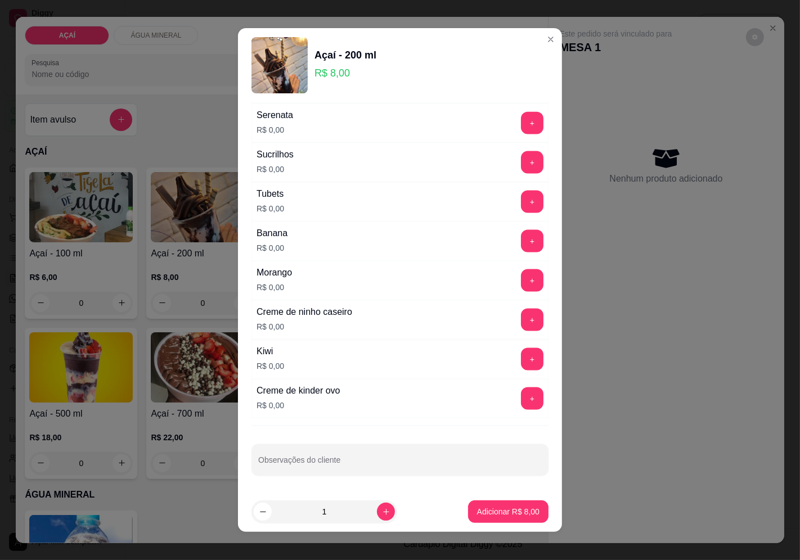
scroll to position [1332, 0]
click at [522, 321] on button "+" at bounding box center [533, 320] width 22 height 22
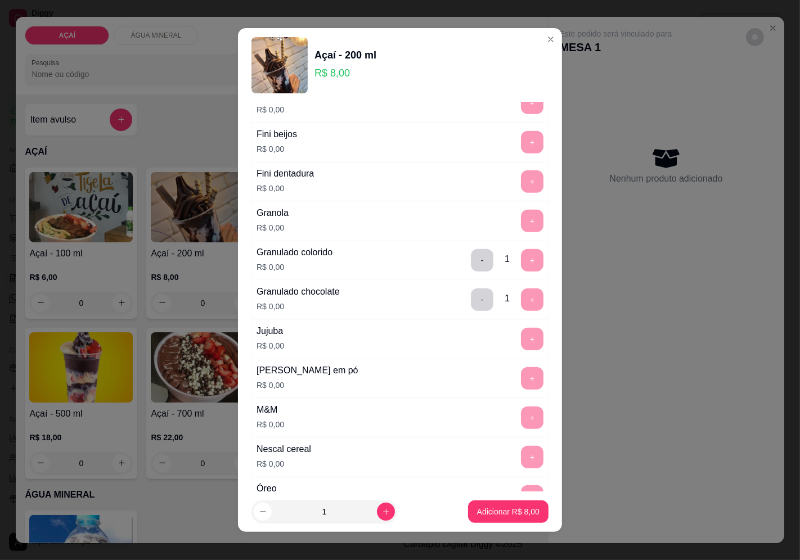
scroll to position [770, 0]
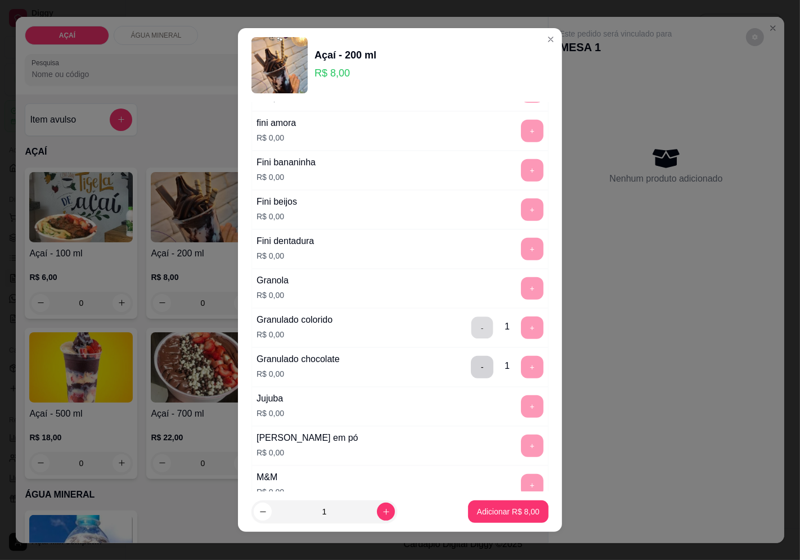
click at [471, 329] on button "-" at bounding box center [482, 328] width 22 height 22
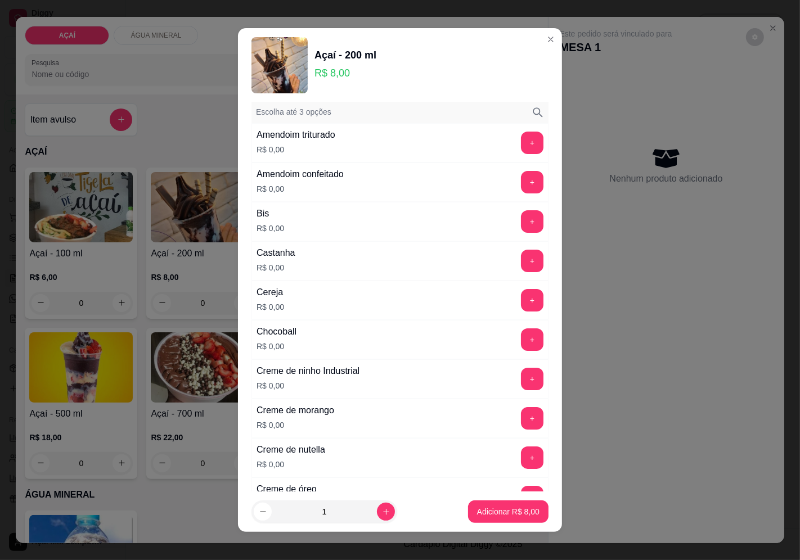
scroll to position [0, 0]
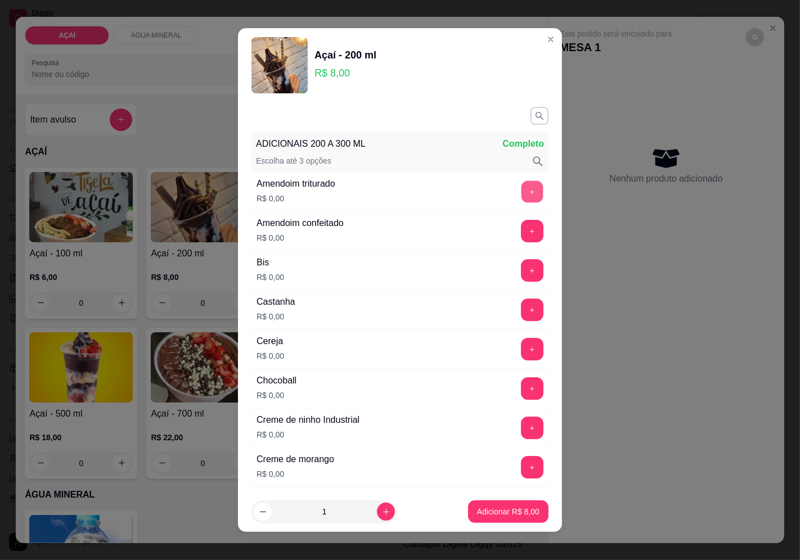
click at [522, 194] on button "+" at bounding box center [533, 192] width 22 height 22
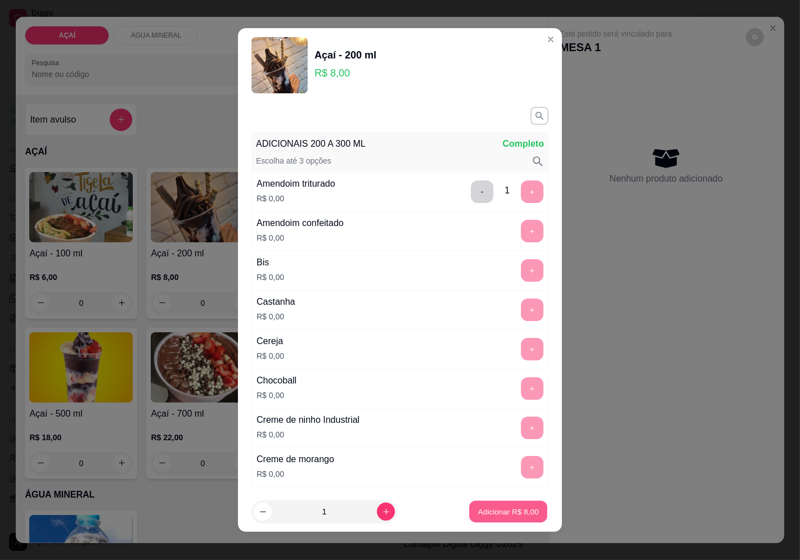
click at [487, 514] on p "Adicionar R$ 8,00" at bounding box center [508, 512] width 61 height 11
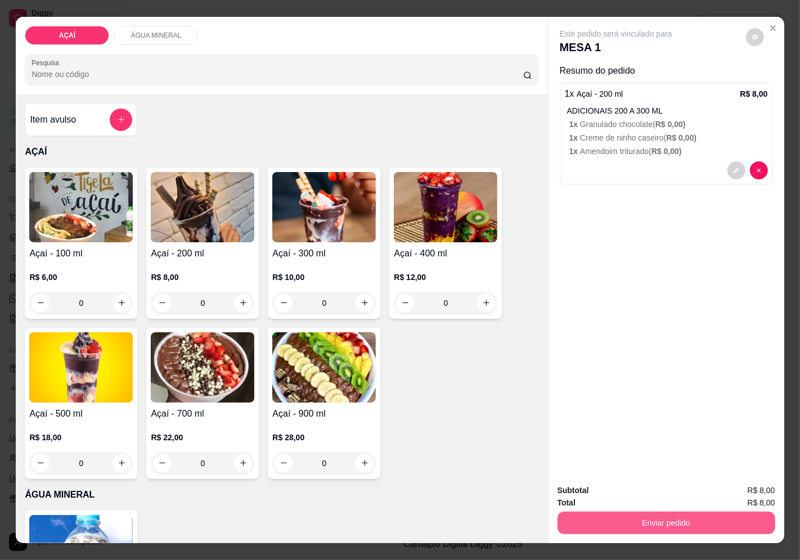
click at [568, 515] on button "Enviar pedido" at bounding box center [667, 523] width 218 height 23
click at [724, 493] on button "Enviar pedido" at bounding box center [746, 490] width 64 height 21
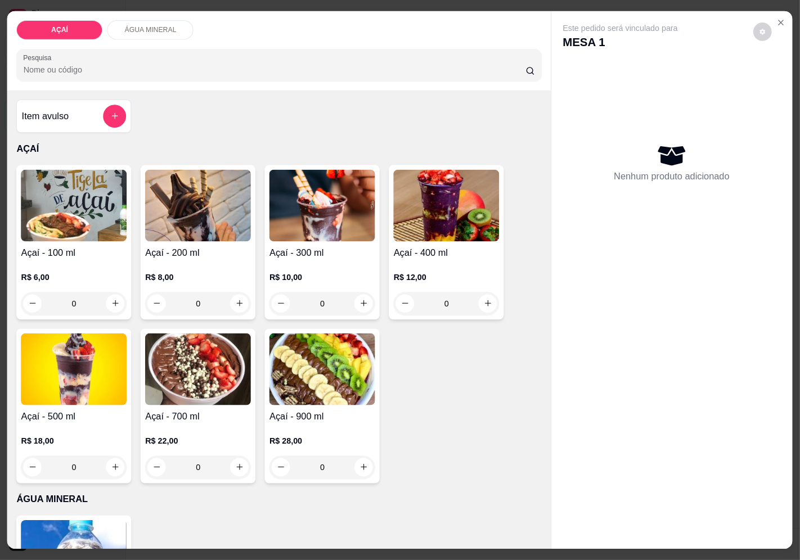
scroll to position [24, 0]
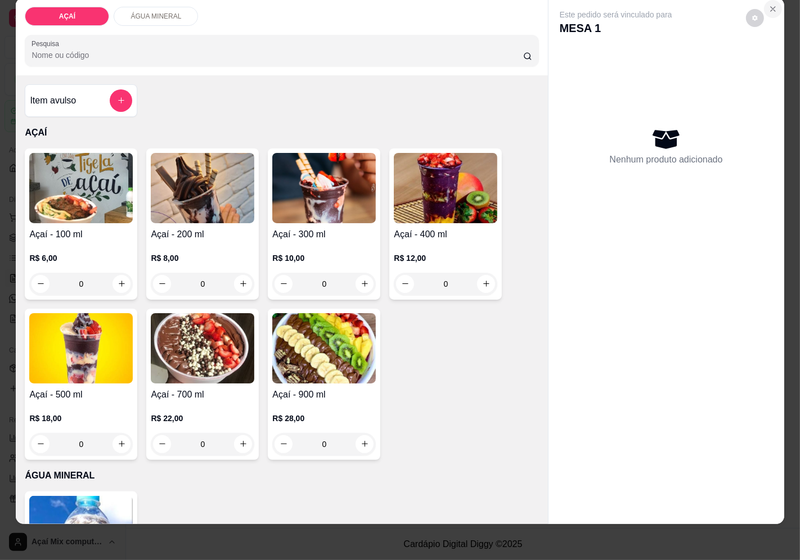
click at [771, 7] on button "Close" at bounding box center [773, 9] width 18 height 18
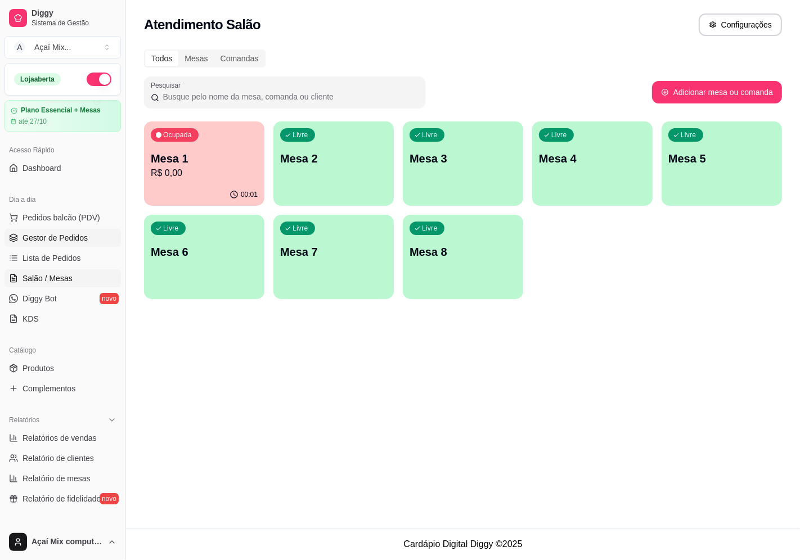
click at [54, 241] on span "Gestor de Pedidos" at bounding box center [55, 237] width 65 height 11
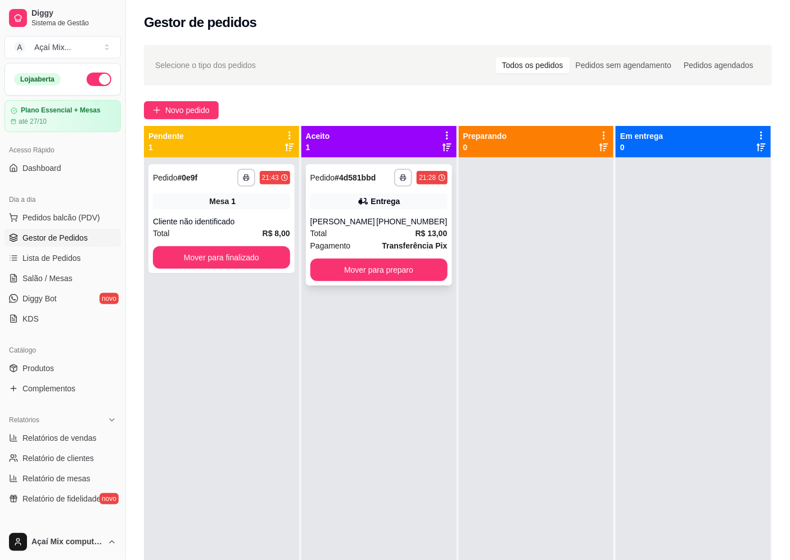
click at [375, 241] on div "Pagamento Transferência Pix" at bounding box center [379, 246] width 137 height 12
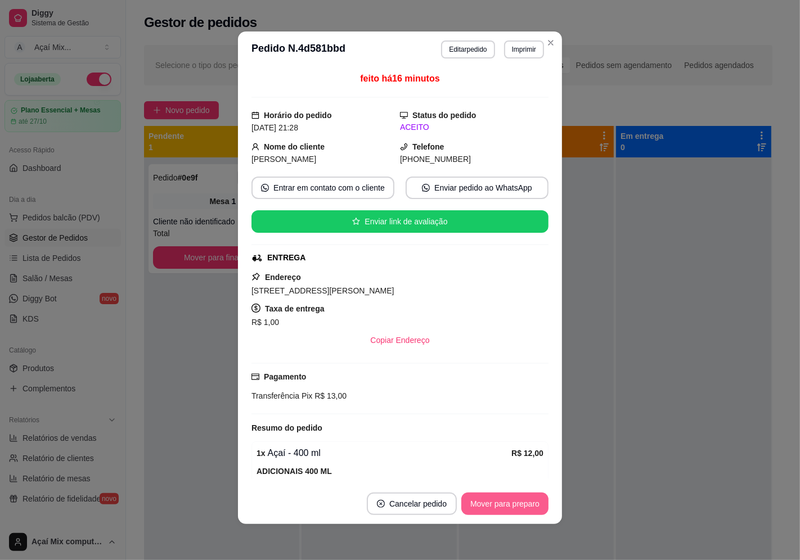
click at [515, 503] on button "Mover para preparo" at bounding box center [504, 504] width 87 height 23
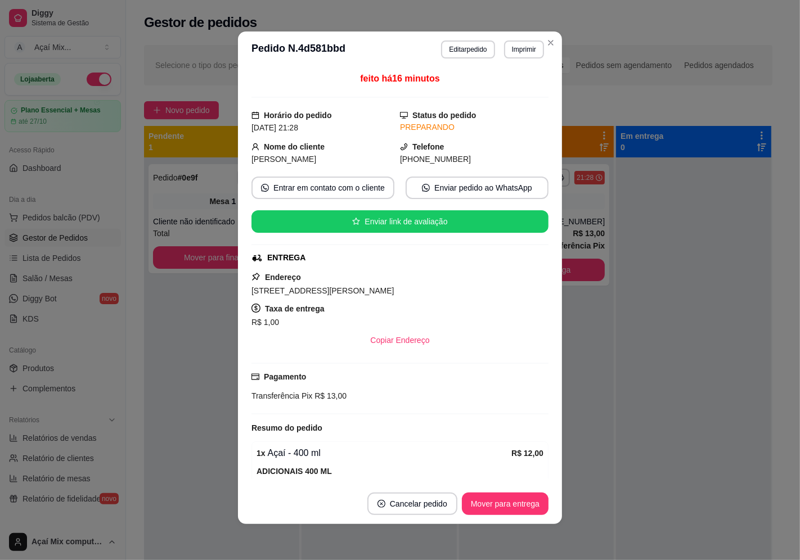
click at [550, 501] on footer "Cancelar pedido Mover para entrega" at bounding box center [400, 504] width 324 height 41
click at [534, 501] on button "Mover para entrega" at bounding box center [505, 504] width 87 height 23
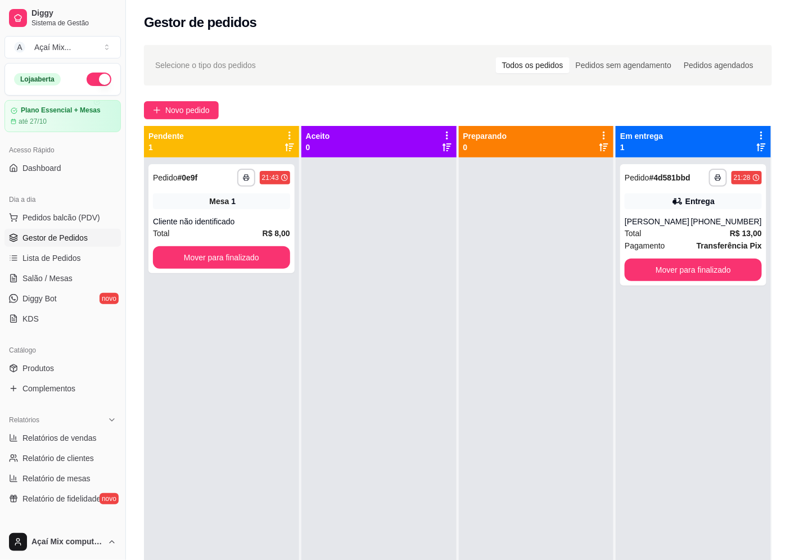
click at [197, 120] on div "**********" at bounding box center [458, 369] width 664 height 662
click at [194, 116] on button "Novo pedido" at bounding box center [181, 110] width 75 height 18
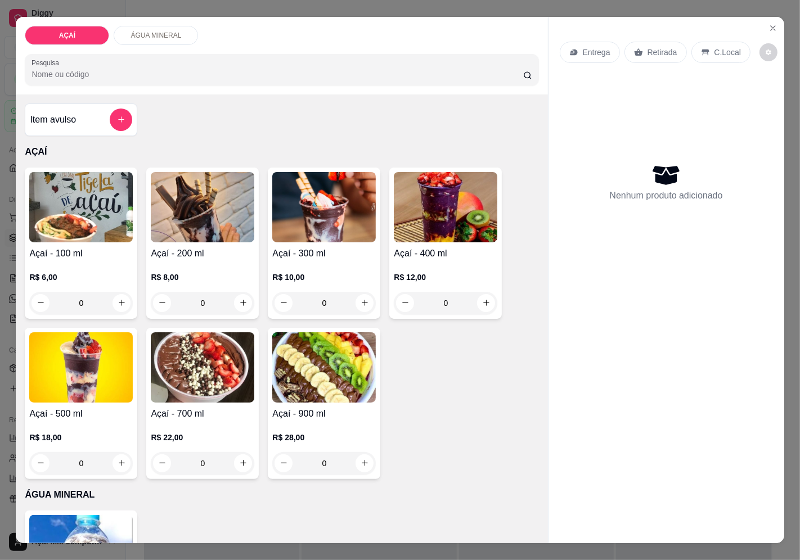
click at [222, 272] on p "R$ 8,00" at bounding box center [203, 277] width 104 height 11
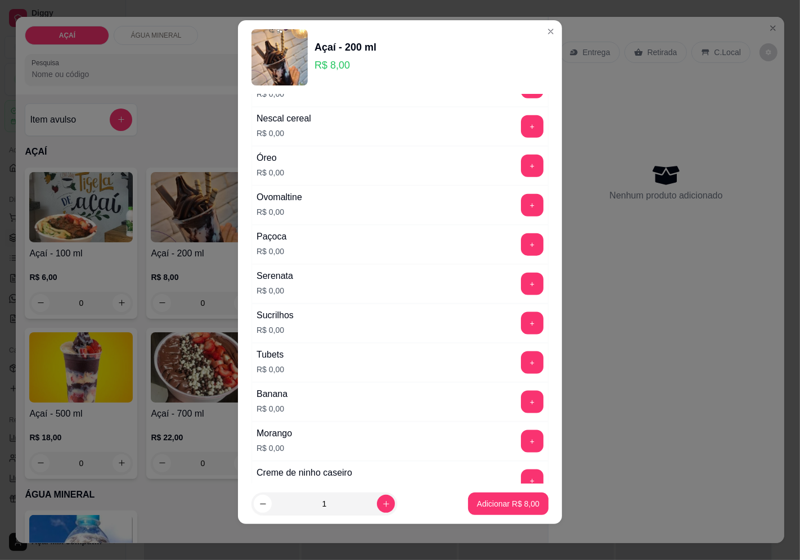
scroll to position [1250, 0]
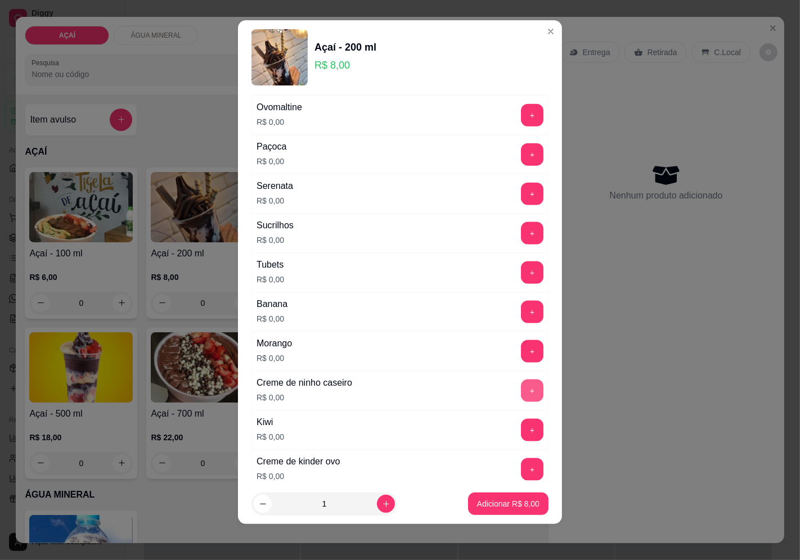
click at [521, 399] on button "+" at bounding box center [532, 391] width 23 height 23
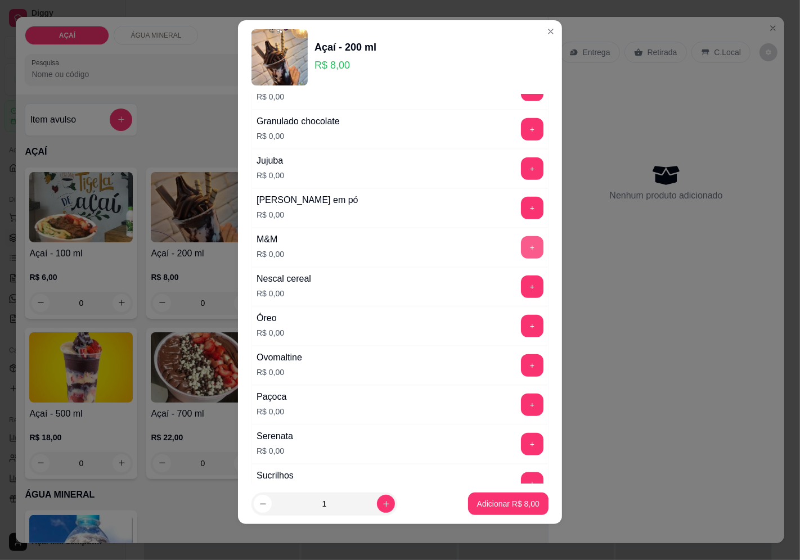
click at [521, 259] on button "+" at bounding box center [532, 247] width 23 height 23
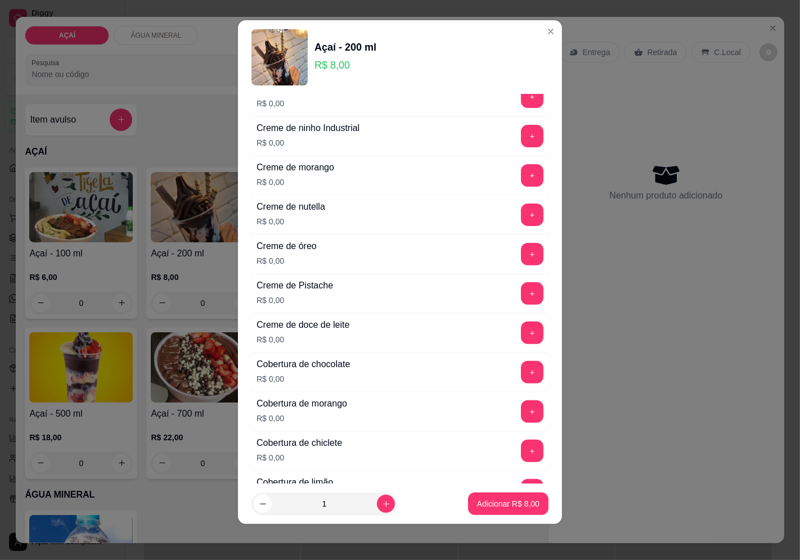
scroll to position [250, 0]
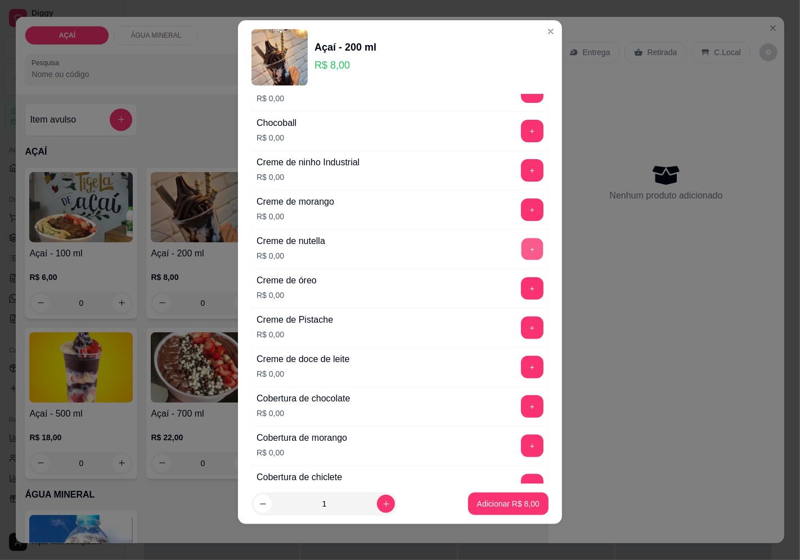
click at [522, 248] on button "+" at bounding box center [533, 249] width 22 height 22
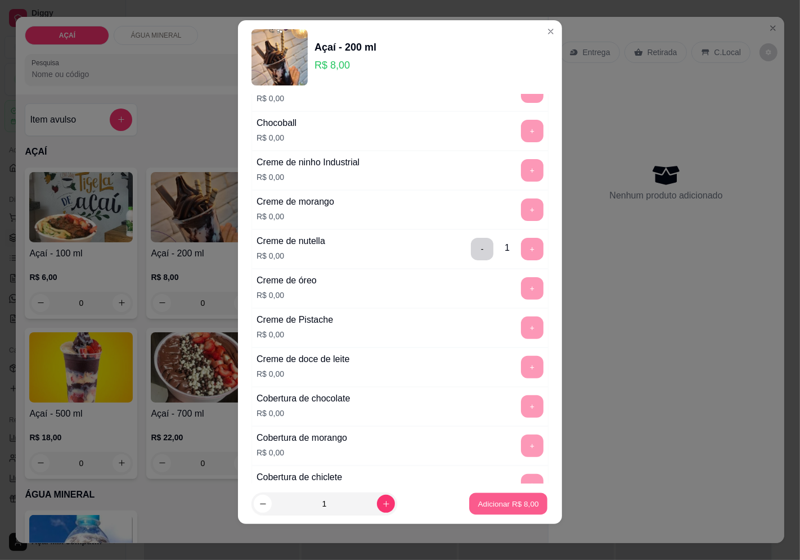
click at [500, 503] on p "Adicionar R$ 8,00" at bounding box center [508, 504] width 61 height 11
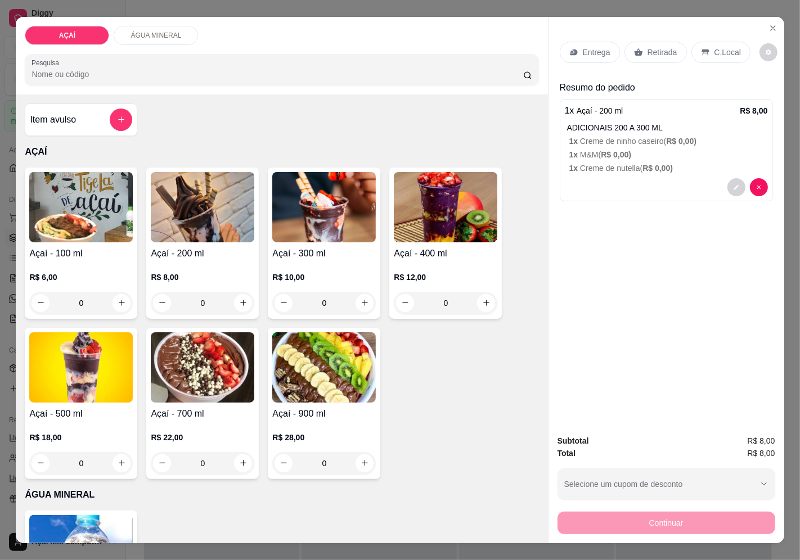
click at [583, 47] on p "Entrega" at bounding box center [597, 52] width 28 height 11
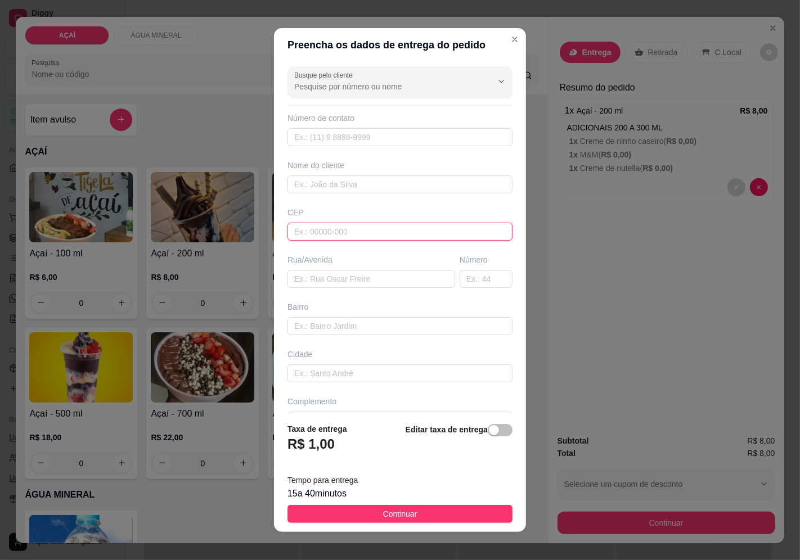
click at [407, 235] on input "text" at bounding box center [399, 232] width 225 height 18
type input "5752000000"
type input "Jainy"
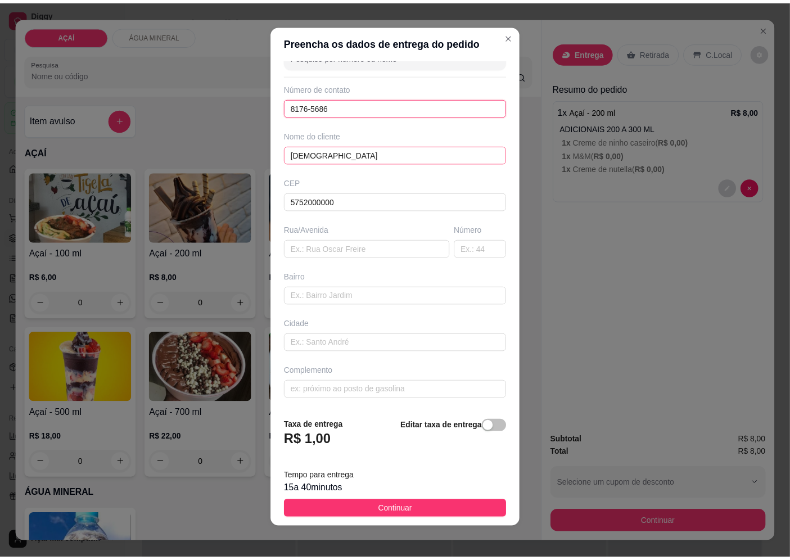
scroll to position [8, 0]
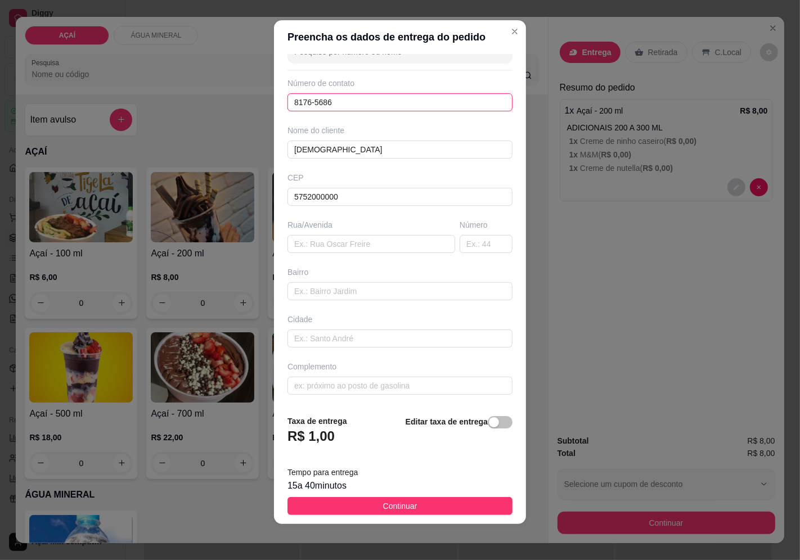
type input "8176-5686"
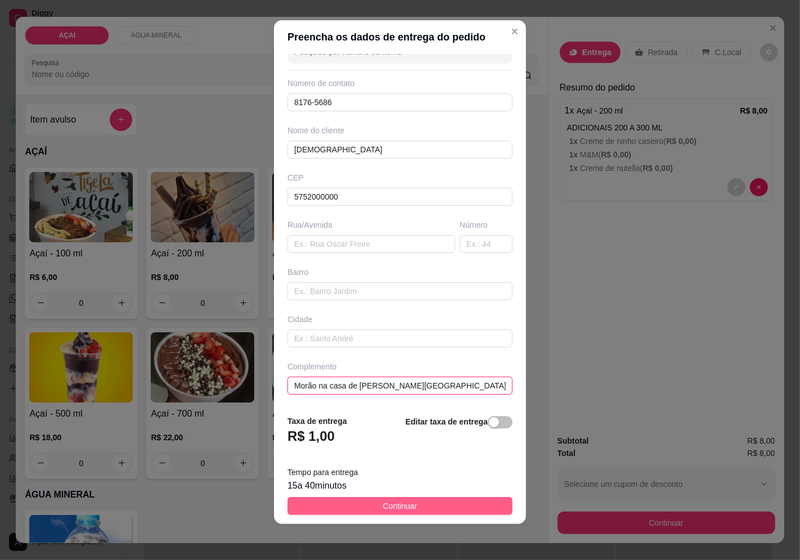
type input "Morão na casa de Felipe rua do mercadinho de Afranio"
click at [453, 506] on button "Continuar" at bounding box center [399, 506] width 225 height 18
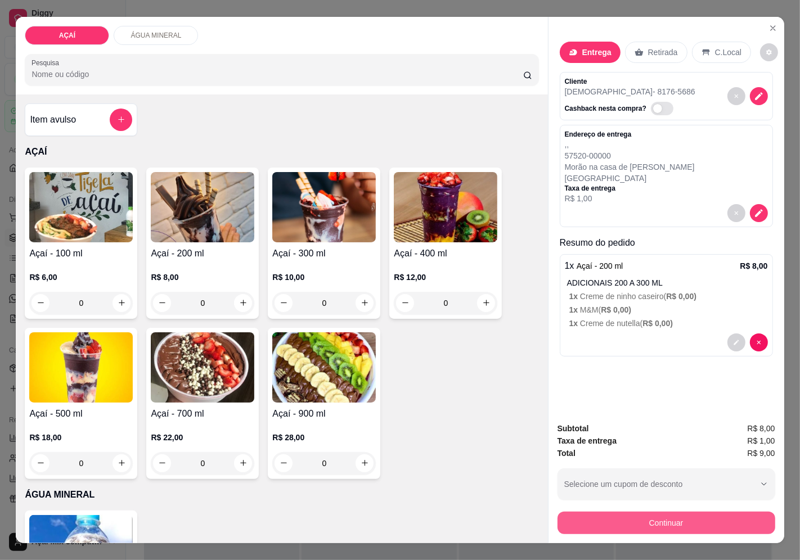
click at [564, 515] on button "Continuar" at bounding box center [667, 523] width 218 height 23
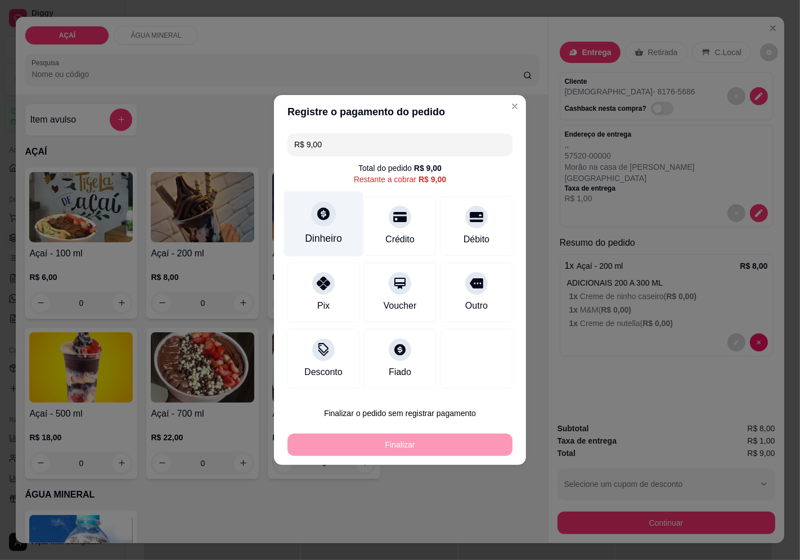
click at [322, 227] on div "Dinheiro" at bounding box center [323, 224] width 79 height 66
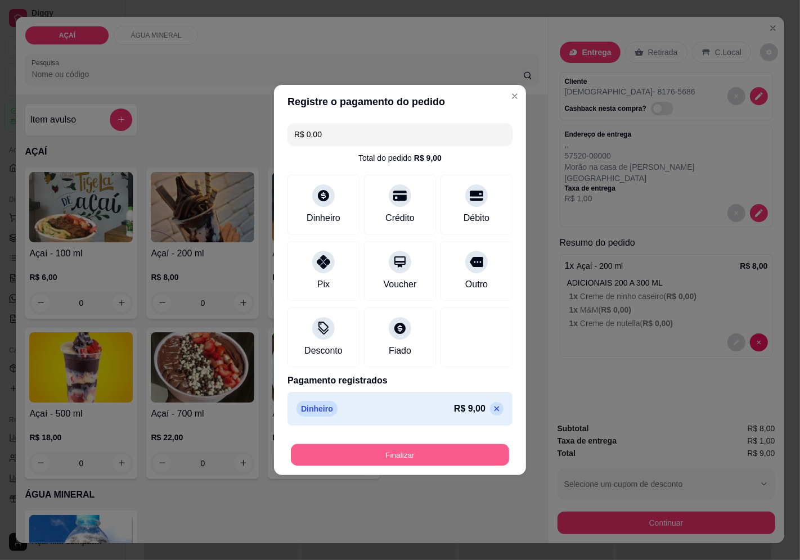
click at [435, 451] on button "Finalizar" at bounding box center [400, 455] width 218 height 22
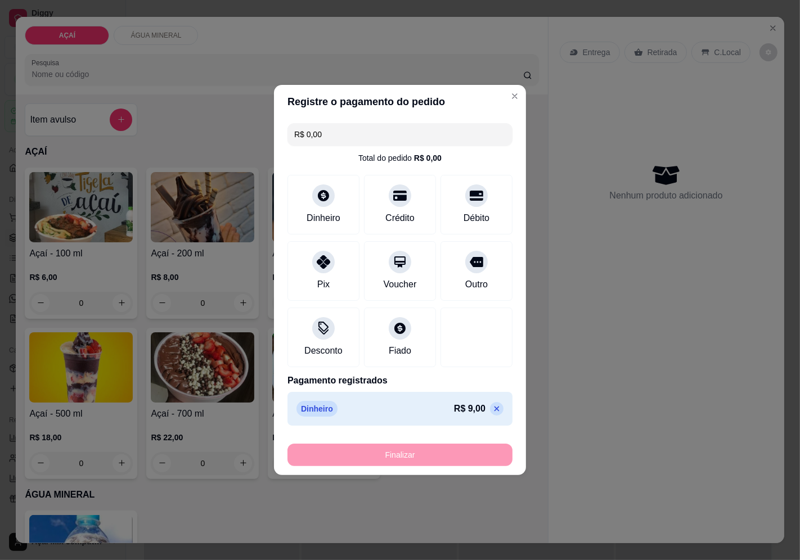
type input "-R$ 9,00"
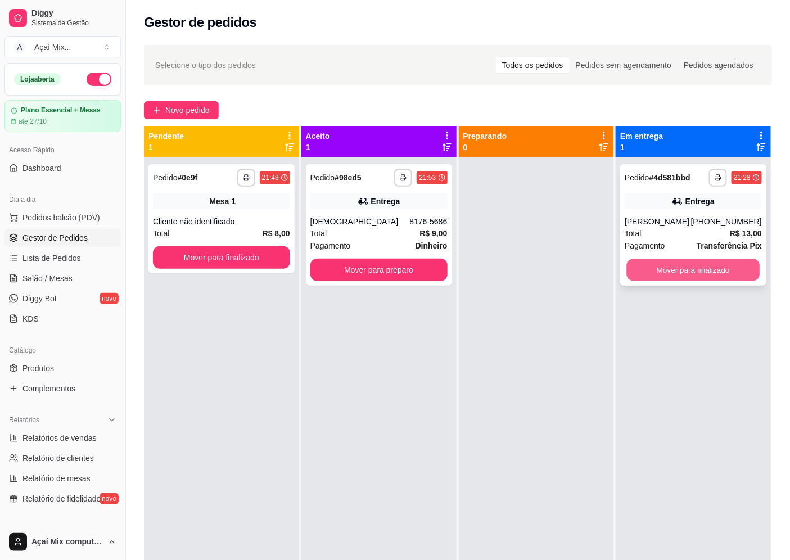
click at [699, 271] on button "Mover para finalizado" at bounding box center [693, 270] width 133 height 22
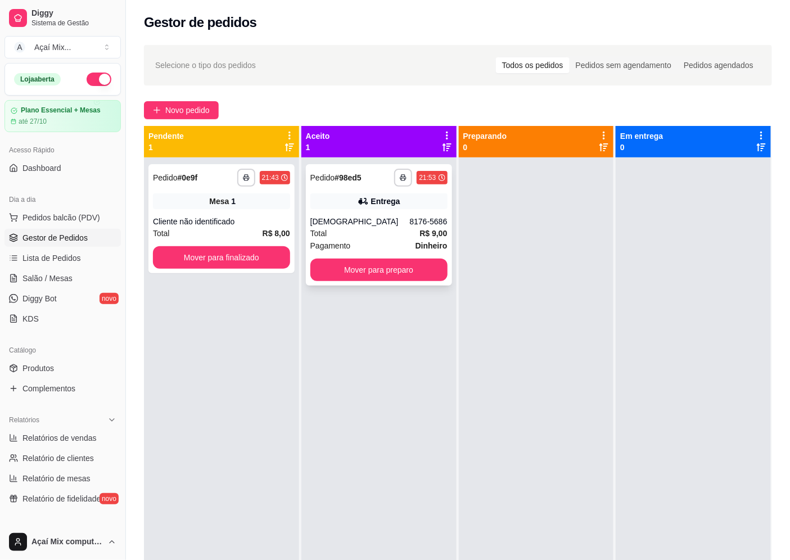
click at [396, 230] on div "Total R$ 9,00" at bounding box center [379, 233] width 137 height 12
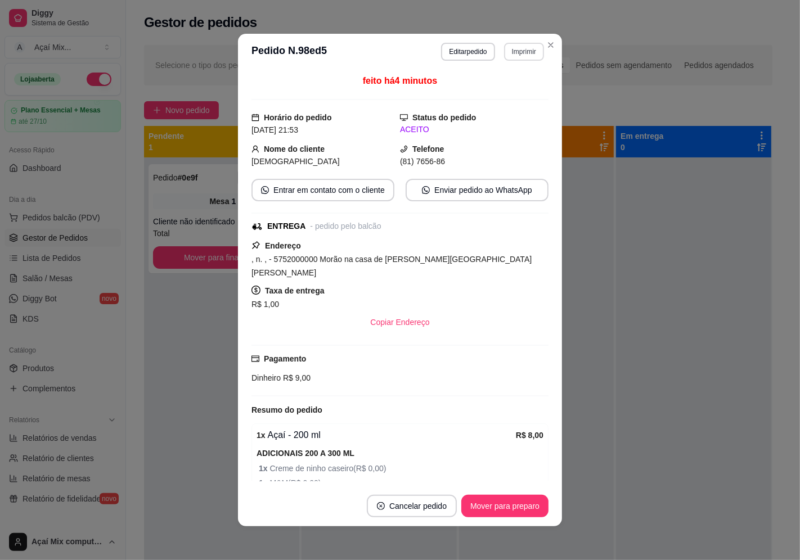
click at [528, 52] on button "Imprimir" at bounding box center [524, 52] width 40 height 18
click at [510, 88] on button "Impressora" at bounding box center [500, 92] width 82 height 18
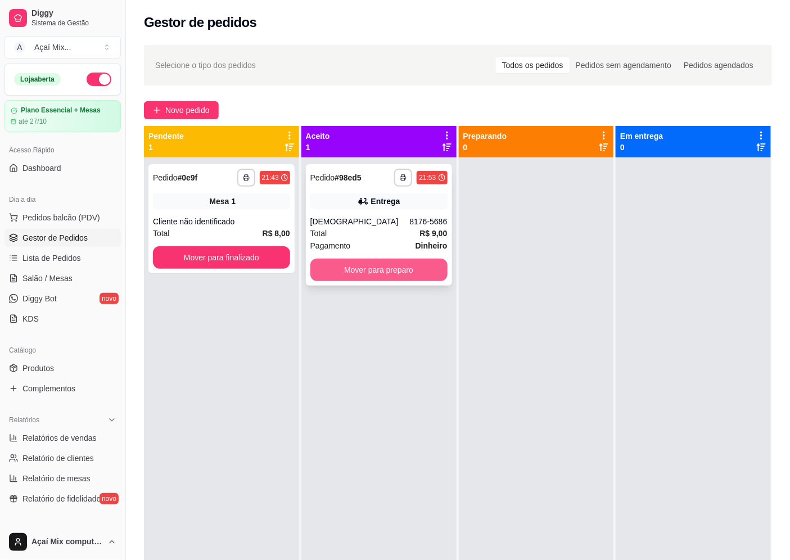
click at [361, 277] on button "Mover para preparo" at bounding box center [379, 270] width 137 height 23
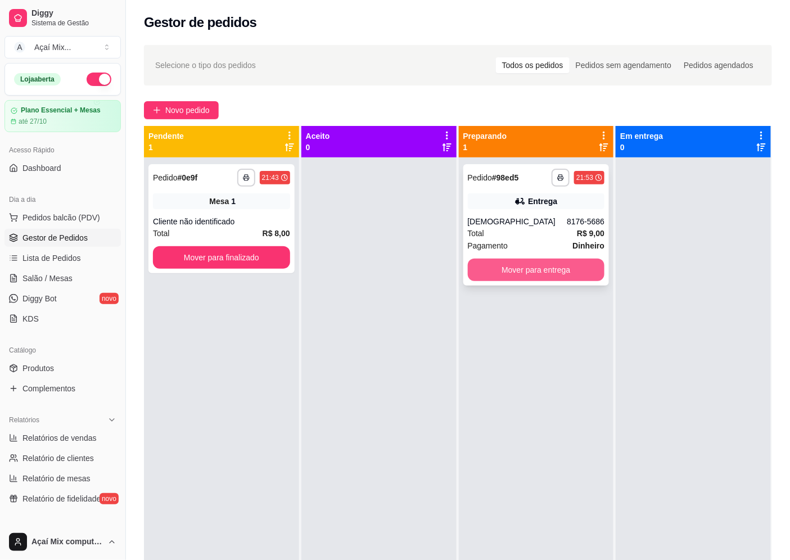
click at [482, 261] on button "Mover para entrega" at bounding box center [536, 270] width 137 height 23
